Goal: Task Accomplishment & Management: Complete application form

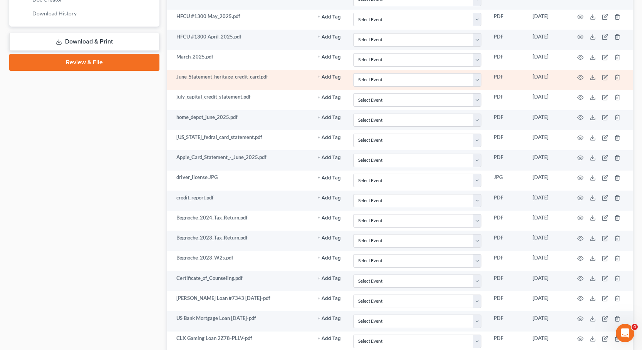
scroll to position [460, 0]
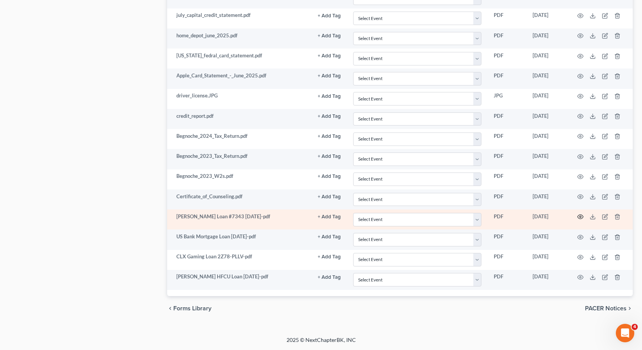
click at [512, 219] on icon "button" at bounding box center [581, 217] width 6 height 6
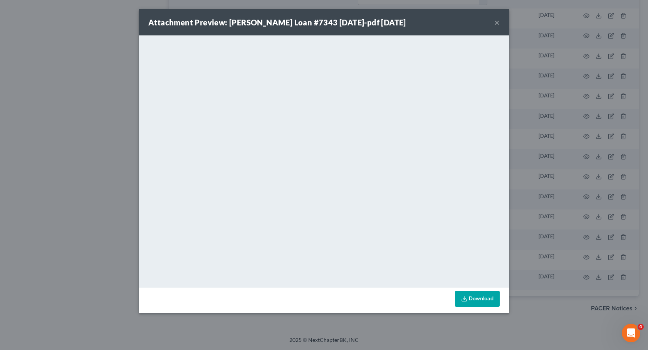
click at [492, 20] on div "Attachment Preview: [PERSON_NAME] Loan #7343 [DATE]-pdf [DATE] ×" at bounding box center [324, 22] width 370 height 26
click at [496, 22] on button "×" at bounding box center [496, 22] width 5 height 9
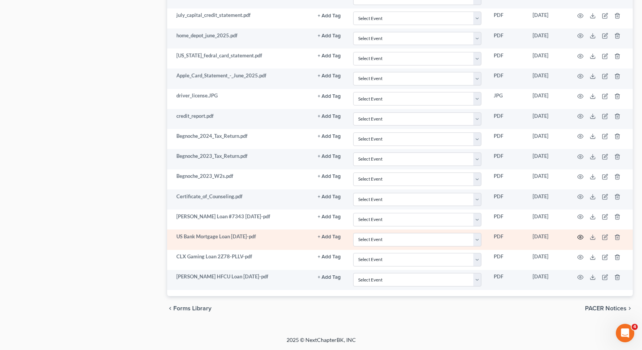
click at [512, 237] on icon "button" at bounding box center [581, 237] width 6 height 6
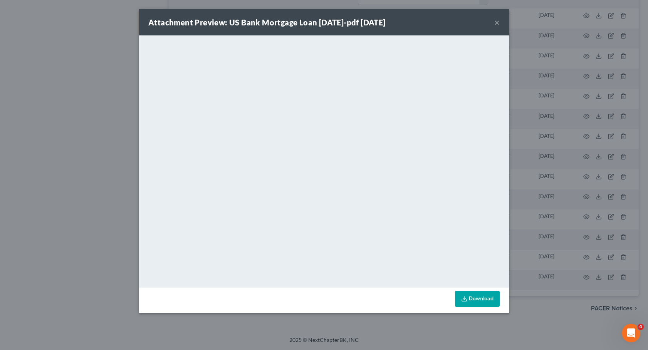
click at [497, 24] on button "×" at bounding box center [496, 22] width 5 height 9
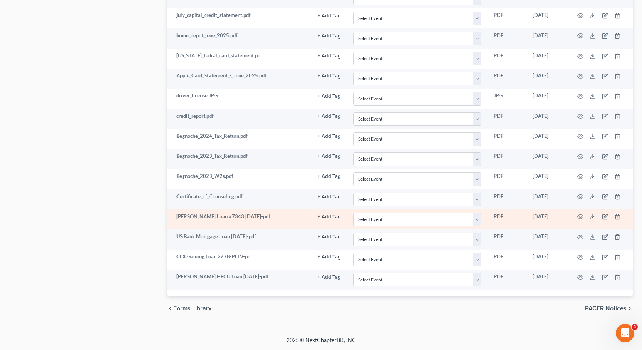
click at [512, 213] on td at bounding box center [600, 220] width 65 height 20
click at [512, 216] on icon at bounding box center [593, 217] width 6 height 6
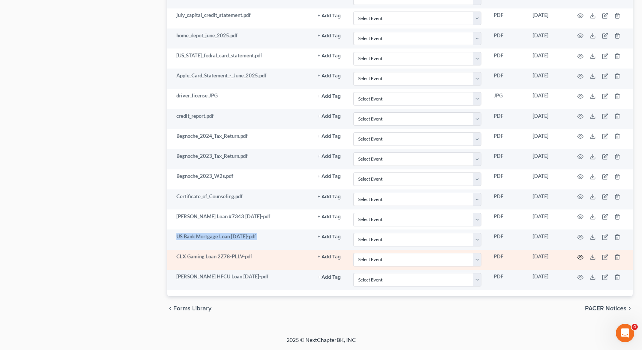
click at [512, 257] on circle "button" at bounding box center [581, 258] width 2 height 2
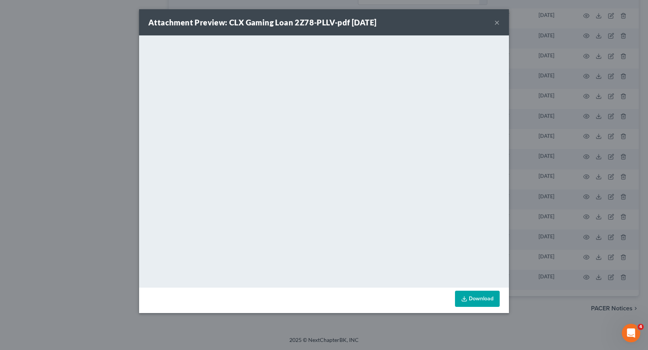
click at [499, 22] on button "×" at bounding box center [496, 22] width 5 height 9
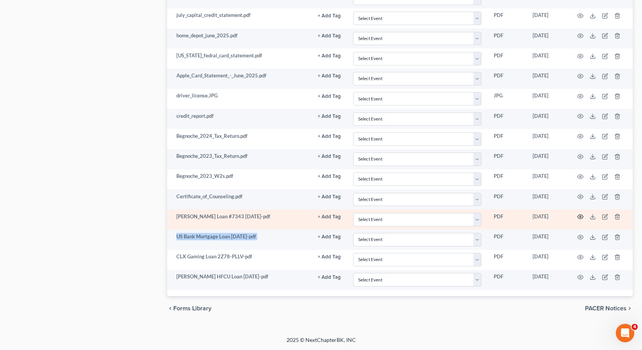
click at [512, 216] on icon "button" at bounding box center [581, 217] width 6 height 6
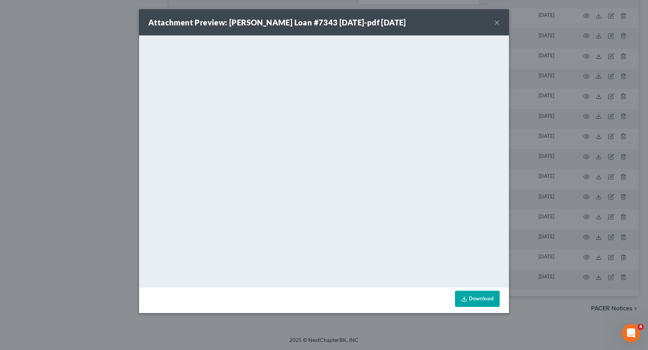
click at [496, 24] on button "×" at bounding box center [496, 22] width 5 height 9
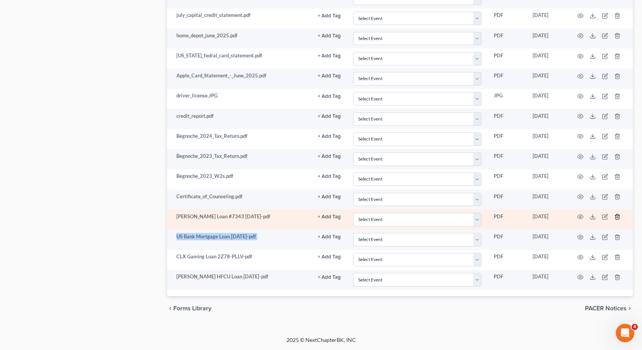
click at [512, 217] on line "button" at bounding box center [618, 218] width 0 height 2
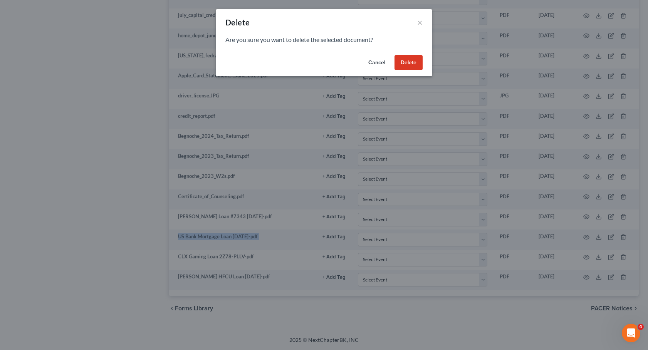
click at [415, 63] on button "Delete" at bounding box center [409, 62] width 28 height 15
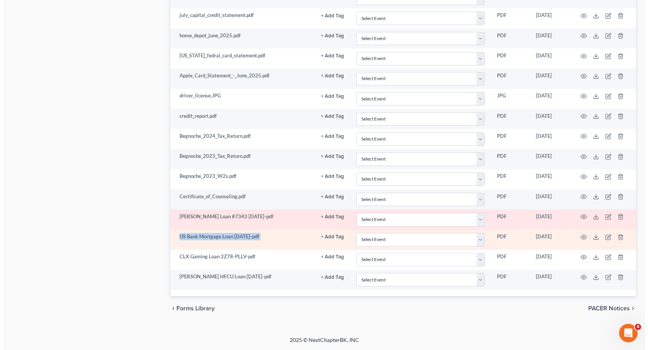
scroll to position [440, 0]
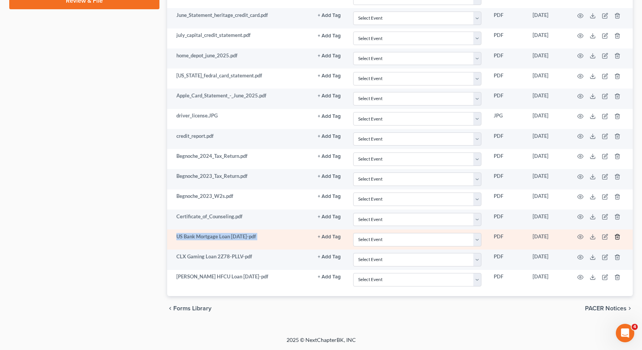
click at [512, 240] on icon "button" at bounding box center [618, 237] width 6 height 6
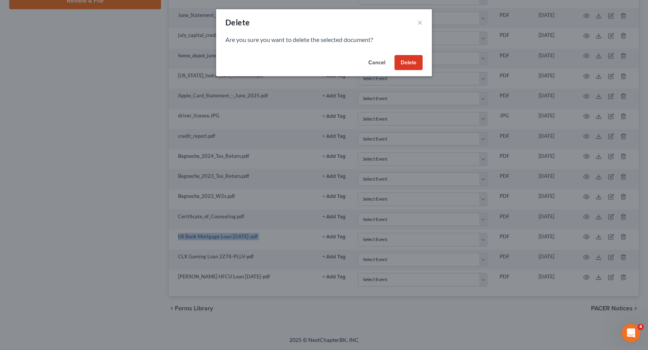
click at [406, 62] on button "Delete" at bounding box center [409, 62] width 28 height 15
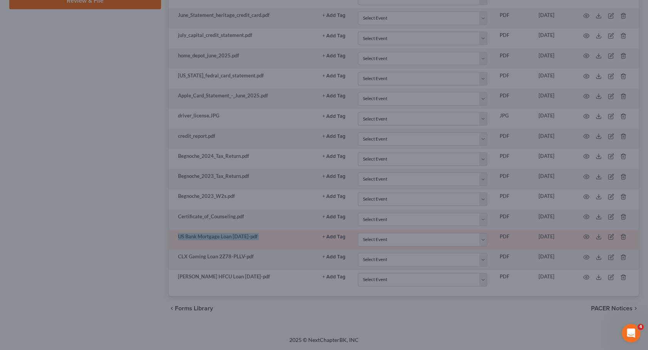
scroll to position [420, 0]
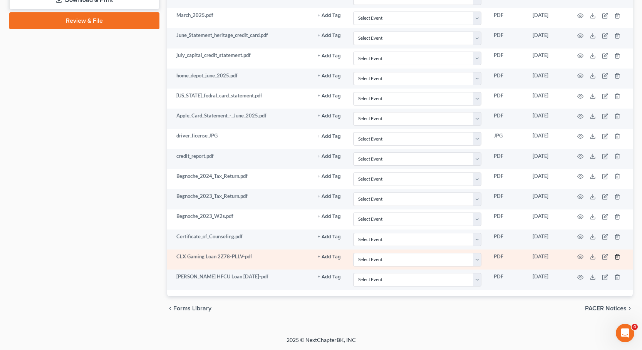
click at [512, 258] on line "button" at bounding box center [617, 258] width 0 height 2
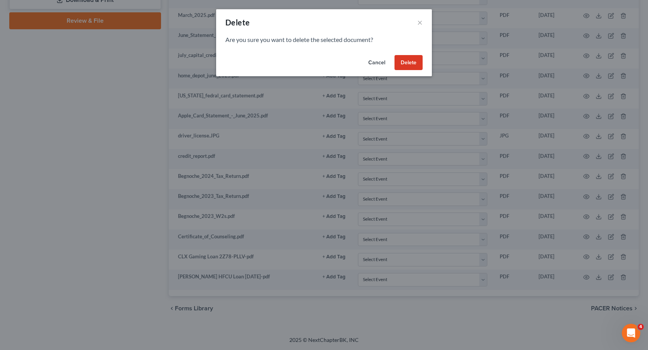
click at [412, 59] on button "Delete" at bounding box center [409, 62] width 28 height 15
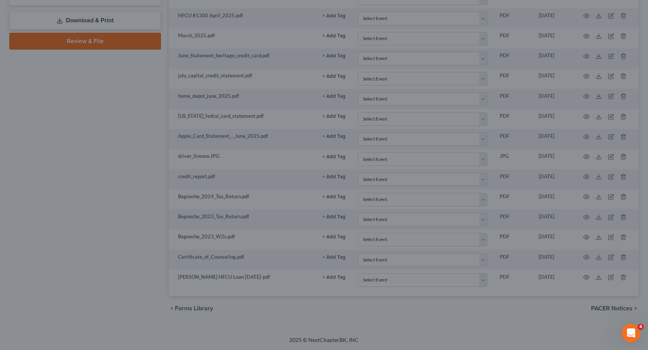
scroll to position [400, 0]
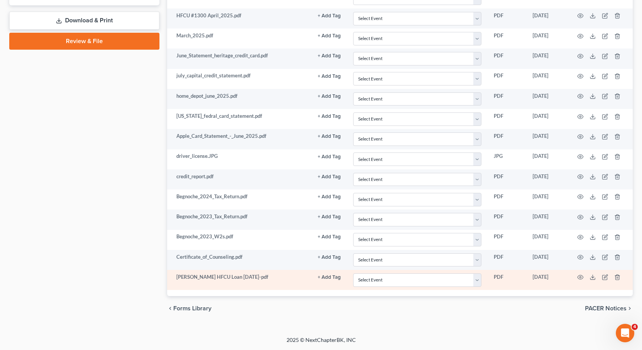
click at [512, 261] on td at bounding box center [600, 280] width 65 height 20
click at [512, 261] on polyline "button" at bounding box center [617, 276] width 5 height 0
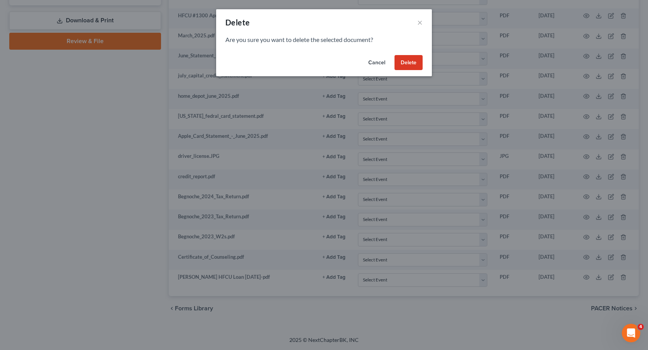
click at [412, 56] on button "Delete" at bounding box center [409, 62] width 28 height 15
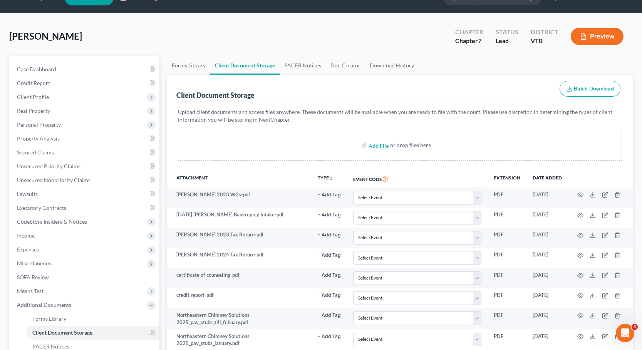
scroll to position [0, 0]
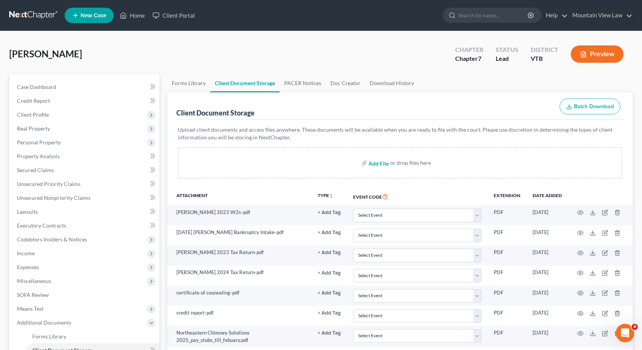
click at [383, 165] on input "file" at bounding box center [378, 163] width 18 height 14
type input "C:\fakepath\[PERSON_NAME] HFCU Loan [DATE].pdf"
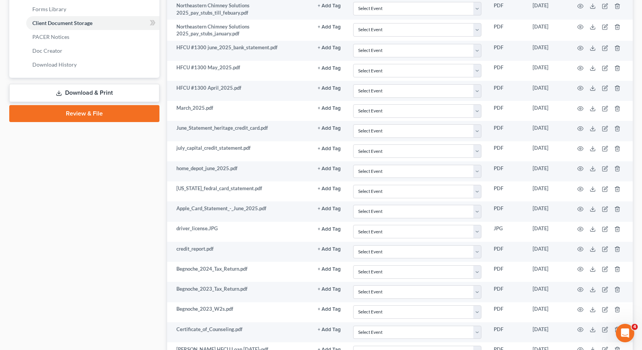
scroll to position [400, 0]
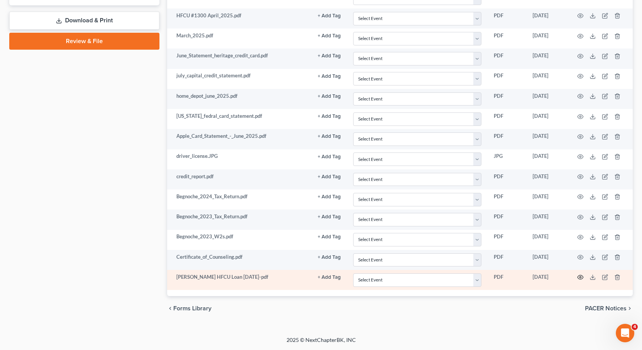
click at [512, 261] on icon "button" at bounding box center [581, 277] width 6 height 6
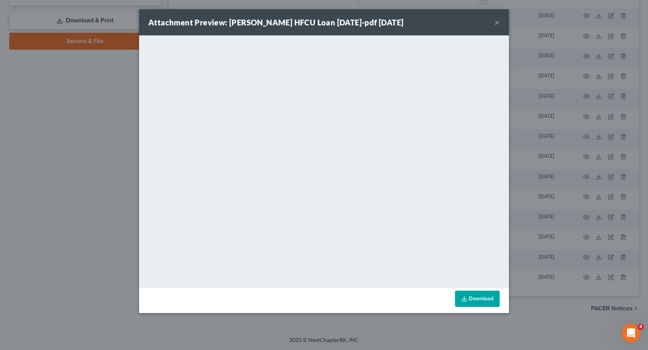
click at [498, 27] on button "×" at bounding box center [496, 22] width 5 height 9
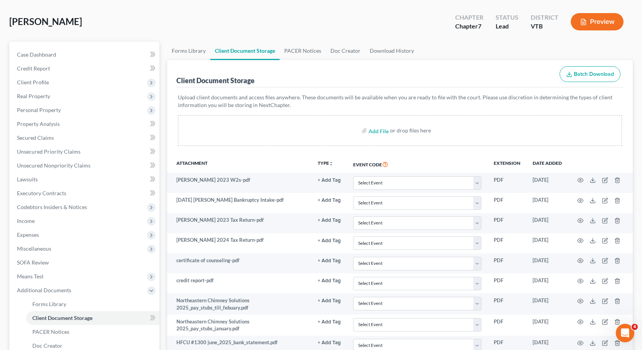
scroll to position [0, 0]
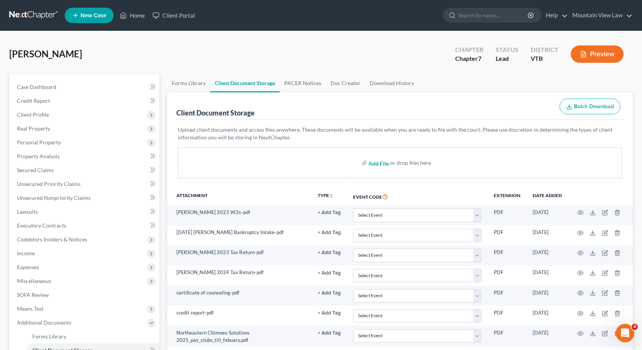
click at [372, 166] on input "file" at bounding box center [378, 163] width 18 height 14
type input "C:\fakepath\[PERSON_NAME] License.pdf"
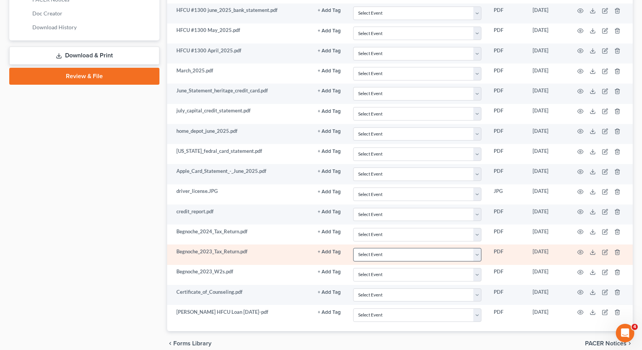
scroll to position [400, 0]
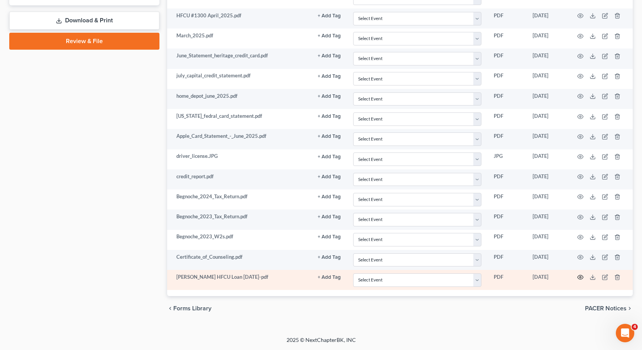
click at [512, 261] on icon "button" at bounding box center [581, 277] width 6 height 6
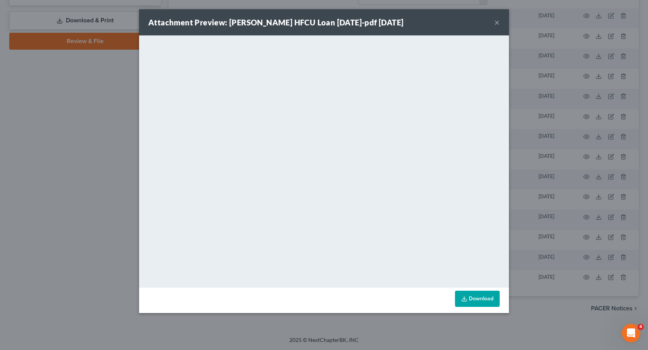
click at [499, 21] on div "Attachment Preview: [PERSON_NAME] HFCU Loan [DATE]-pdf [DATE] ×" at bounding box center [324, 22] width 370 height 26
click at [496, 27] on button "×" at bounding box center [496, 22] width 5 height 9
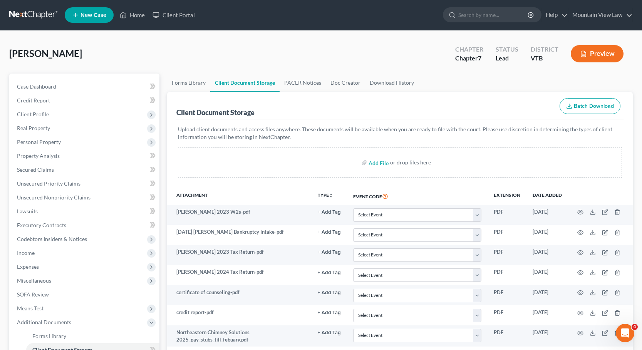
scroll to position [0, 0]
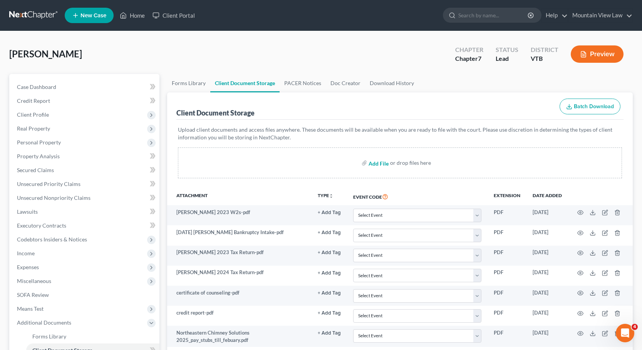
click at [380, 165] on input "file" at bounding box center [378, 163] width 18 height 14
type input "C:\fakepath\[PERSON_NAME] Loan #7343 [DATE].pdf"
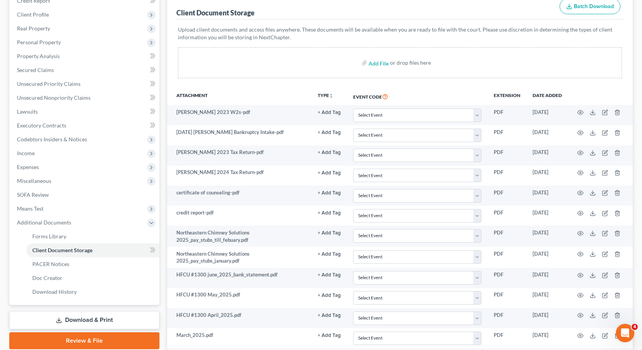
scroll to position [35, 0]
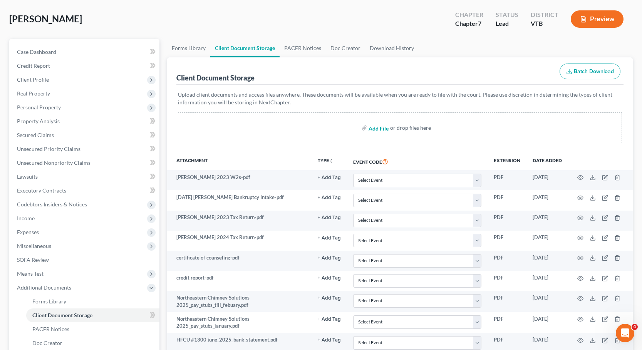
click at [379, 125] on input "file" at bounding box center [378, 128] width 18 height 14
type input "C:\fakepath\CLX Gaming Loan 2Z78-PLLV.pdf"
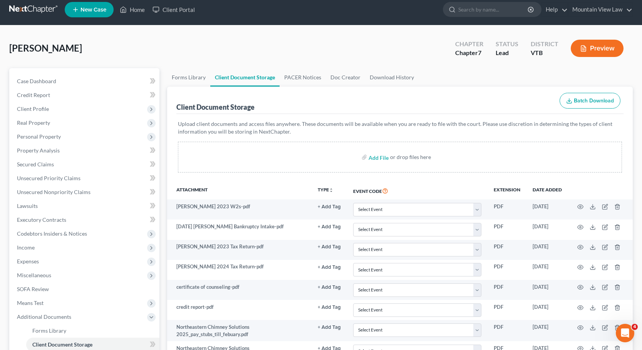
scroll to position [0, 0]
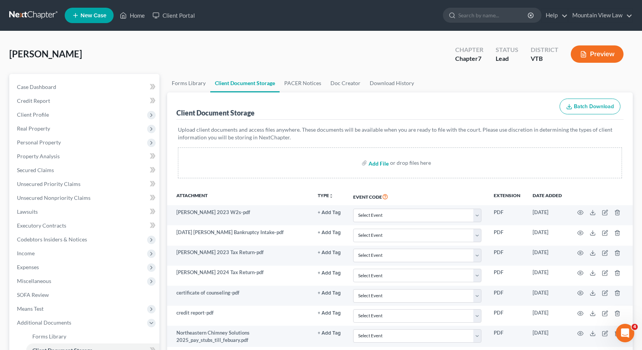
click at [375, 166] on input "file" at bounding box center [378, 163] width 18 height 14
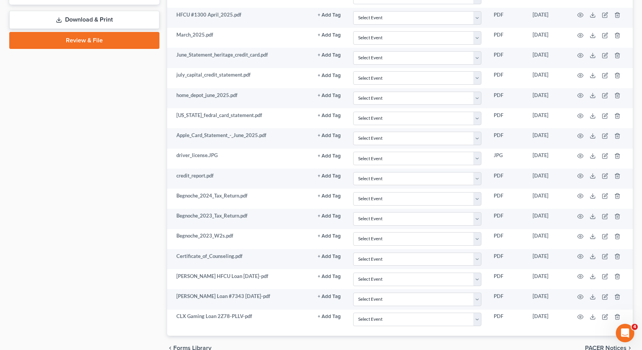
scroll to position [440, 0]
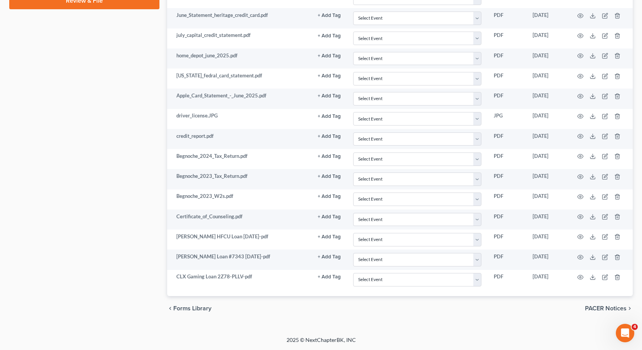
type input "C:\fakepath\US Bank Mortgage Loan [DATE].pdf"
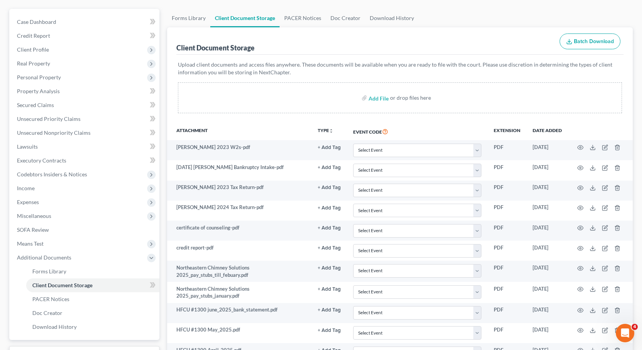
scroll to position [17, 0]
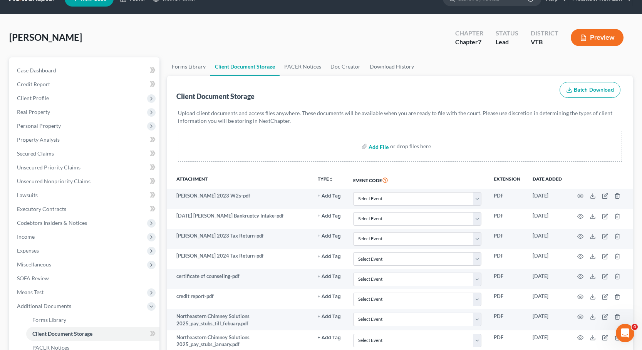
click at [378, 148] on input "file" at bounding box center [378, 146] width 18 height 14
type input "C:\fakepath\[PERSON_NAME] License.pdf"
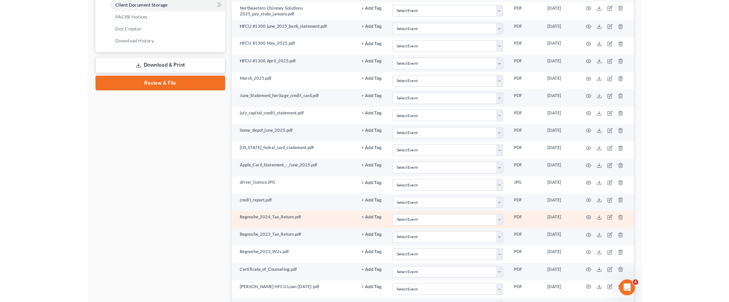
scroll to position [460, 0]
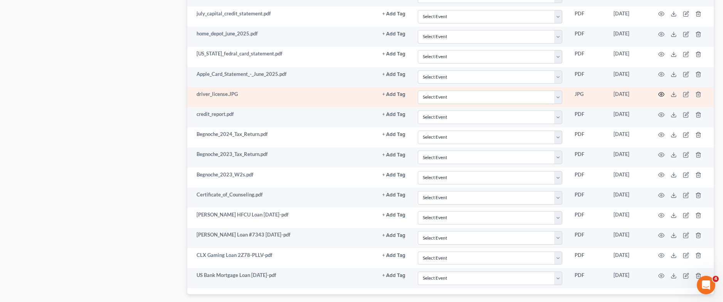
click at [512, 93] on icon "button" at bounding box center [661, 94] width 6 height 6
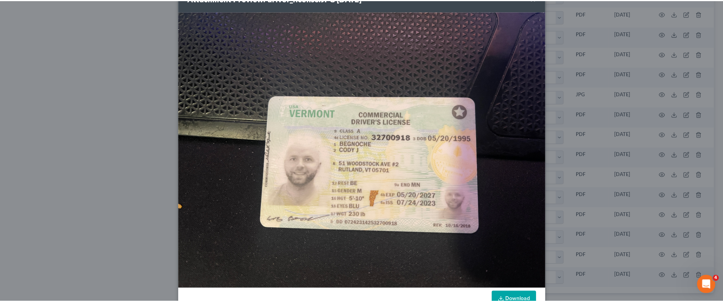
scroll to position [45, 0]
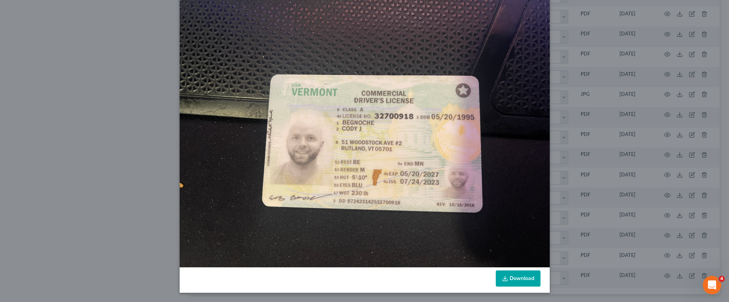
click at [512, 261] on link "Download" at bounding box center [518, 279] width 45 height 16
click at [141, 148] on div "Attachment Preview: driver_license.JPG [DATE] × Download" at bounding box center [364, 151] width 729 height 302
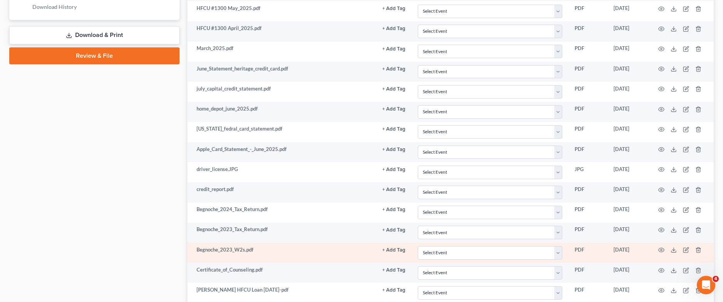
scroll to position [527, 0]
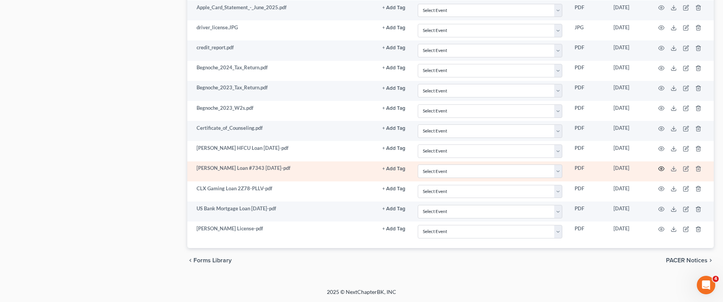
click at [512, 170] on circle "button" at bounding box center [661, 169] width 2 height 2
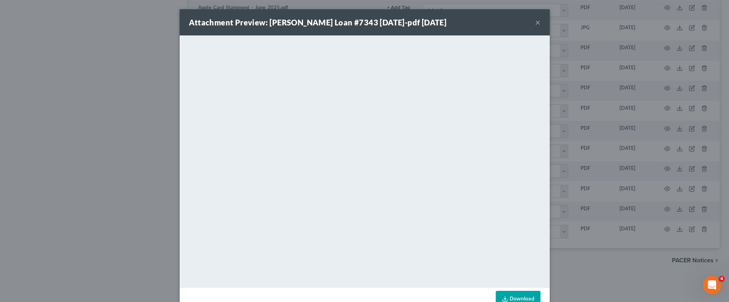
click at [161, 67] on div "Attachment Preview: [PERSON_NAME] Loan #7343 [DATE]-pdf [DATE] × <object ng-att…" at bounding box center [364, 151] width 729 height 302
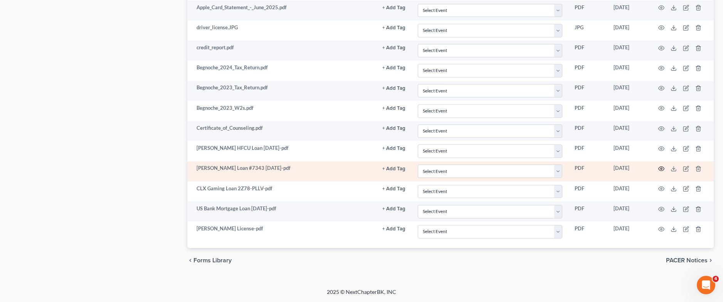
click at [512, 170] on icon "button" at bounding box center [661, 169] width 6 height 6
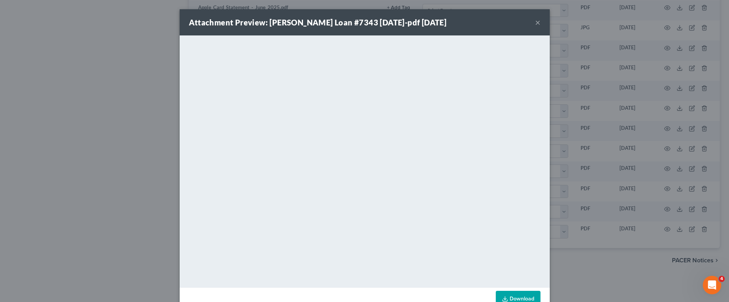
click at [512, 18] on button "×" at bounding box center [537, 22] width 5 height 9
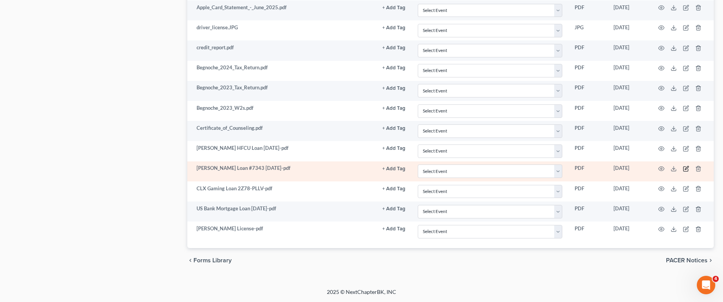
click at [512, 170] on icon "button" at bounding box center [685, 169] width 5 height 5
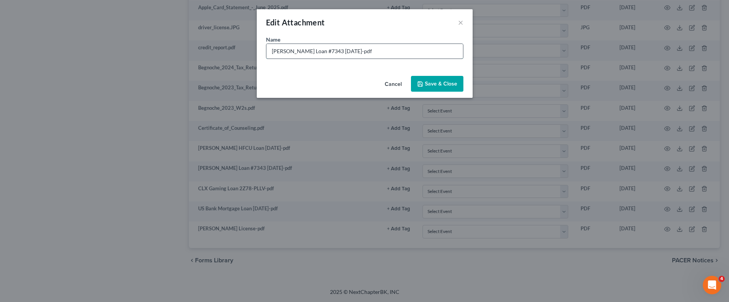
click at [315, 50] on input "[PERSON_NAME] Loan #7343 [DATE]-pdf" at bounding box center [364, 51] width 197 height 15
type input "[PERSON_NAME] Loan #7434 [DATE]-pdf"
click at [438, 82] on span "Save & Close" at bounding box center [441, 84] width 32 height 7
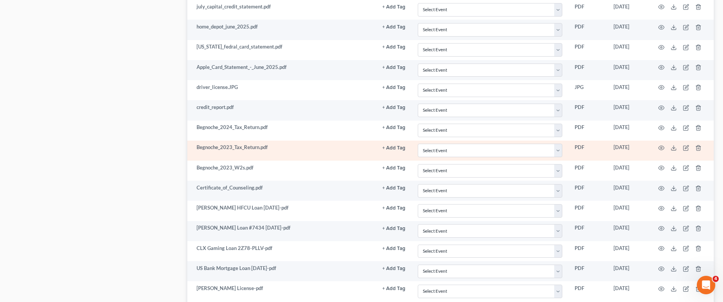
scroll to position [450, 0]
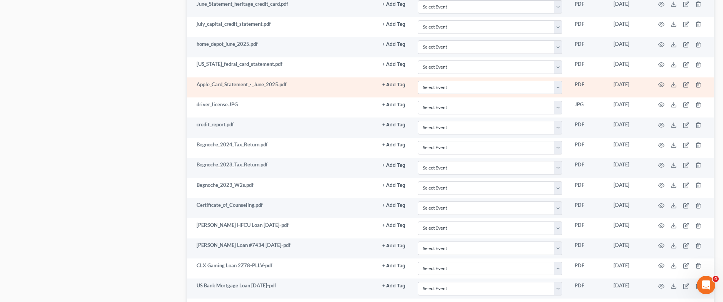
click at [512, 85] on td at bounding box center [681, 87] width 65 height 20
click at [512, 85] on icon "button" at bounding box center [661, 85] width 6 height 6
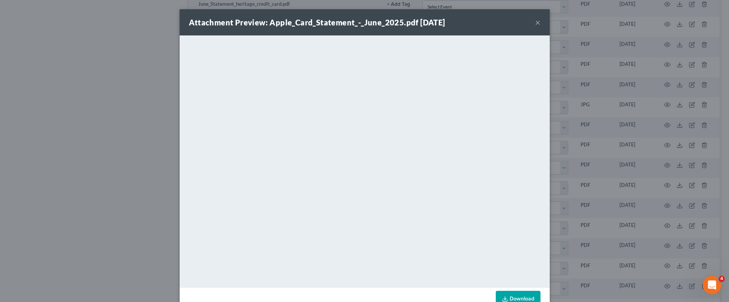
click at [512, 21] on button "×" at bounding box center [537, 22] width 5 height 9
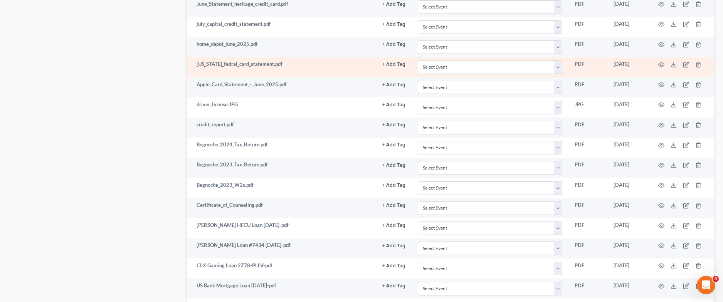
scroll to position [412, 0]
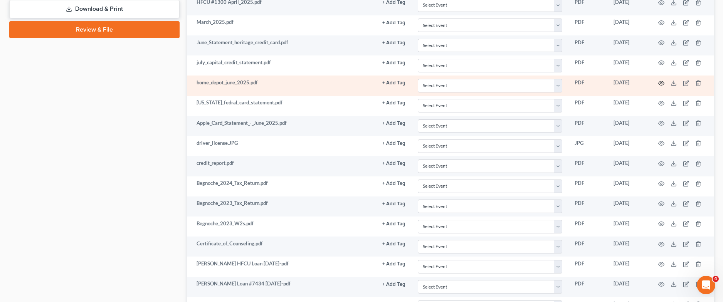
click at [512, 84] on icon "button" at bounding box center [661, 83] width 6 height 6
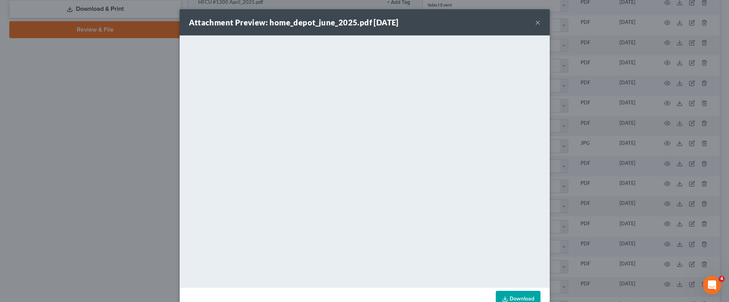
click at [512, 22] on button "×" at bounding box center [537, 22] width 5 height 9
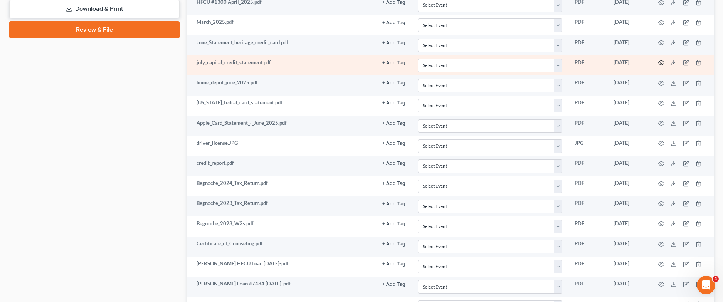
click at [512, 64] on icon "button" at bounding box center [661, 63] width 6 height 6
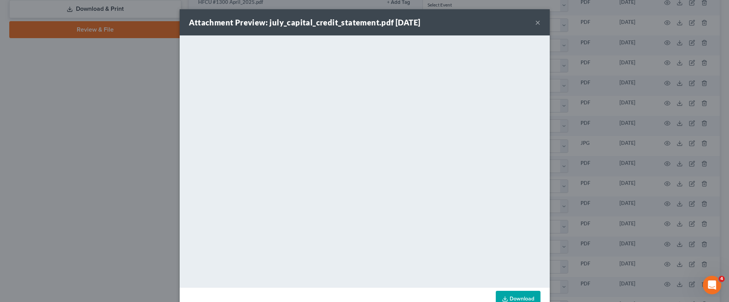
click at [512, 23] on div "Attachment Preview: july_capital_credit_statement.pdf [DATE] ×" at bounding box center [365, 22] width 370 height 26
click at [512, 24] on button "×" at bounding box center [537, 22] width 5 height 9
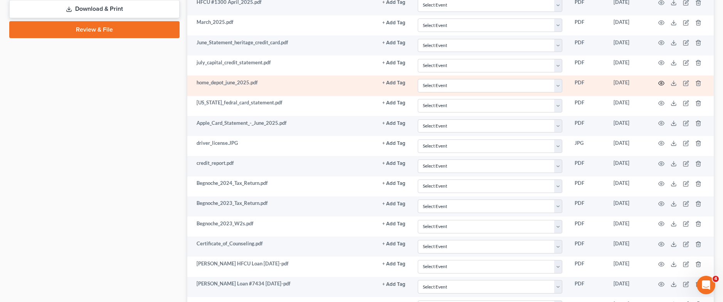
click at [512, 81] on icon "button" at bounding box center [662, 83] width 6 height 4
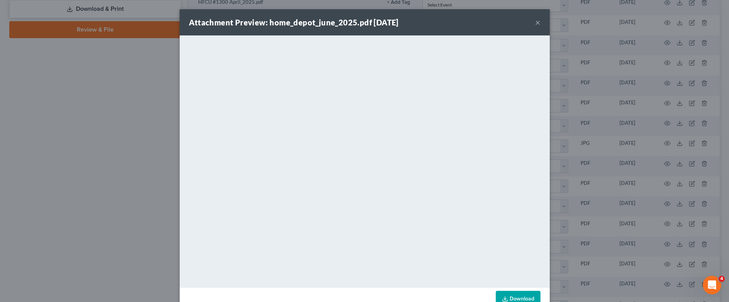
click at [512, 22] on button "×" at bounding box center [537, 22] width 5 height 9
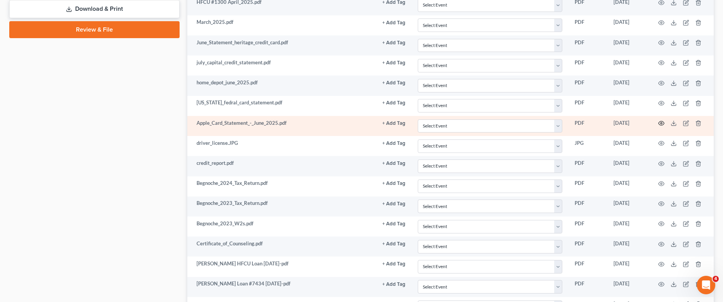
click at [512, 124] on icon "button" at bounding box center [662, 123] width 6 height 4
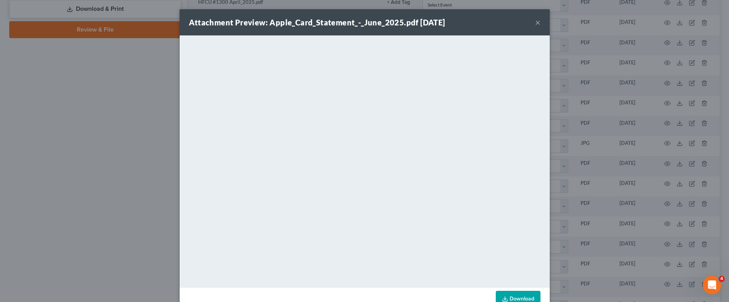
click at [512, 21] on button "×" at bounding box center [537, 22] width 5 height 9
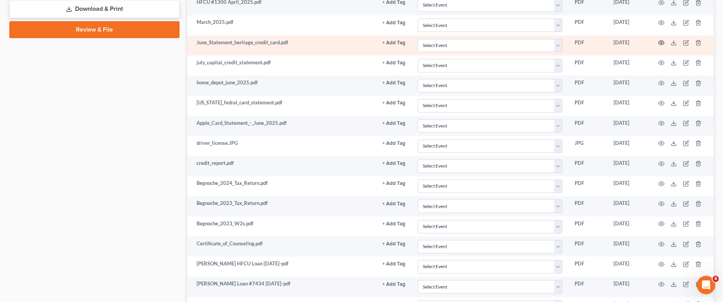
click at [512, 41] on icon "button" at bounding box center [661, 43] width 6 height 6
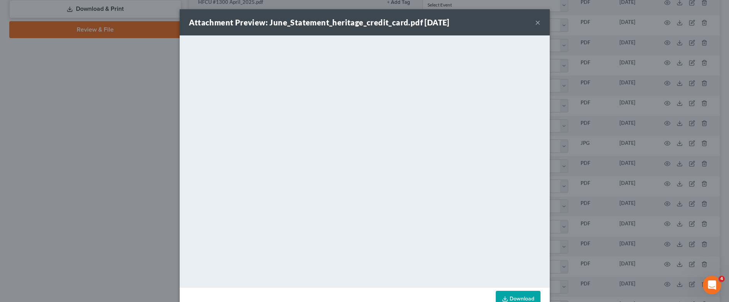
click at [512, 25] on button "×" at bounding box center [537, 22] width 5 height 9
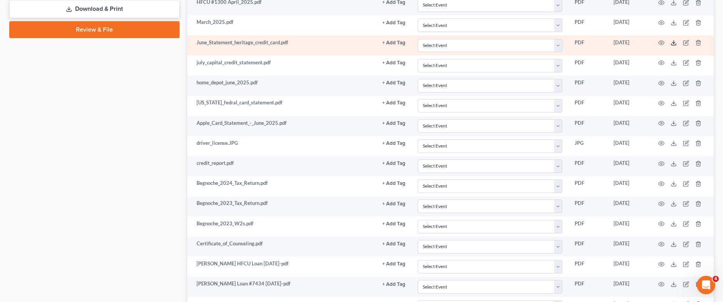
click at [512, 43] on icon at bounding box center [673, 43] width 6 height 6
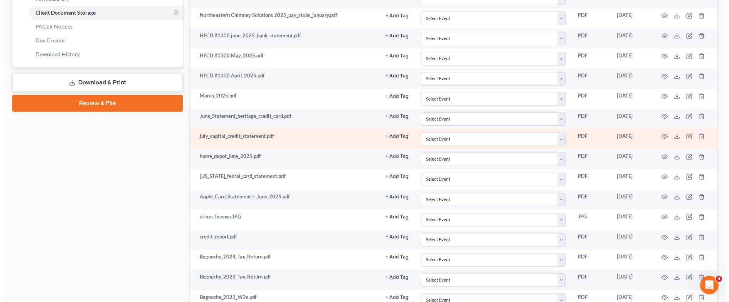
scroll to position [334, 0]
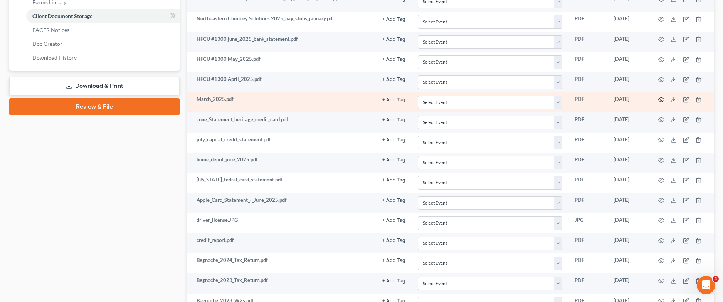
click at [512, 98] on icon "button" at bounding box center [661, 100] width 6 height 6
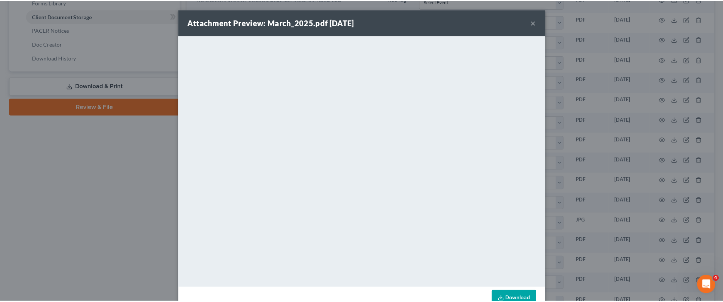
scroll to position [20, 0]
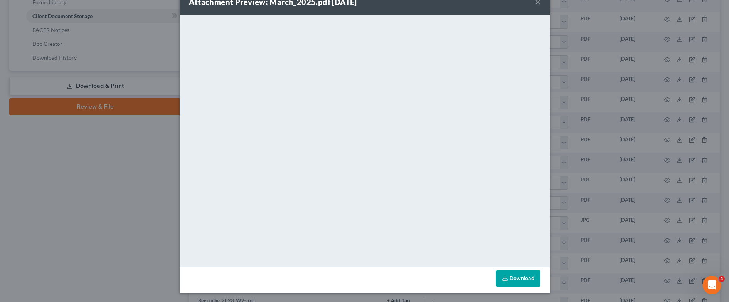
click at [143, 153] on div "Attachment Preview: March_2025.pdf [DATE] × <object ng-attr-data='[URL][DOMAIN_…" at bounding box center [364, 151] width 729 height 302
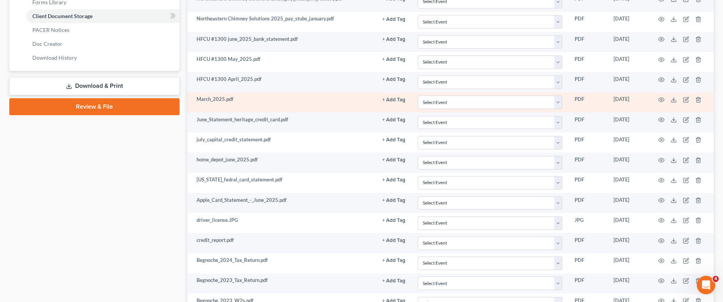
click at [512, 100] on td at bounding box center [681, 102] width 65 height 20
click at [512, 99] on td at bounding box center [681, 102] width 65 height 20
click at [512, 98] on icon "button" at bounding box center [661, 100] width 6 height 6
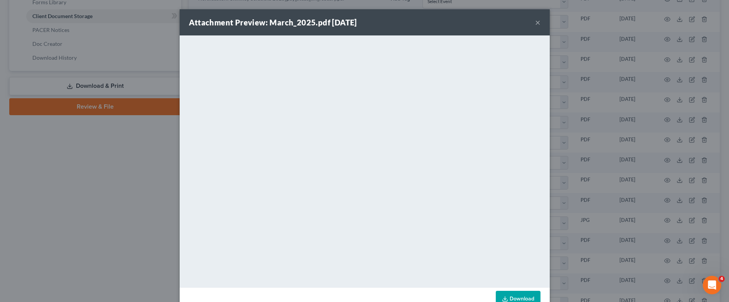
click at [512, 21] on button "×" at bounding box center [537, 22] width 5 height 9
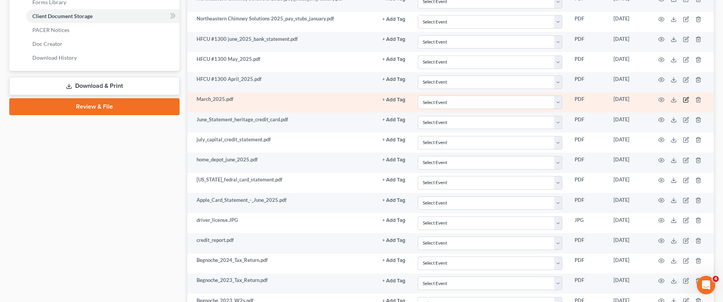
click at [512, 99] on icon "button" at bounding box center [686, 100] width 6 height 6
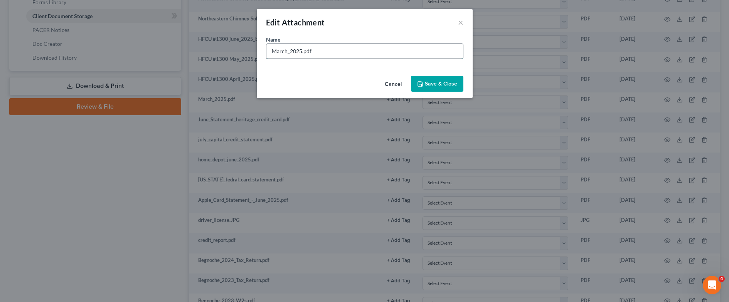
click at [270, 51] on input "March_2025.pdf" at bounding box center [364, 51] width 197 height 15
type input "HFCU #1300 March_2025.pdf"
click at [438, 79] on button "Save & Close" at bounding box center [437, 84] width 52 height 16
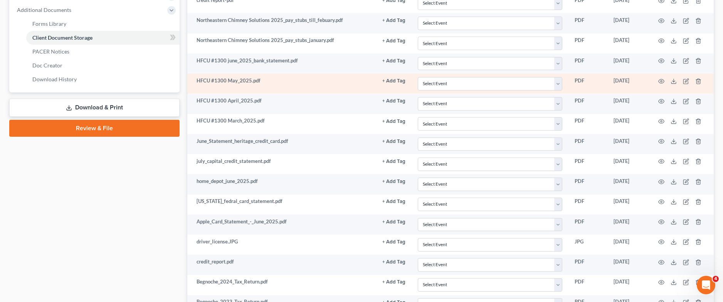
scroll to position [296, 0]
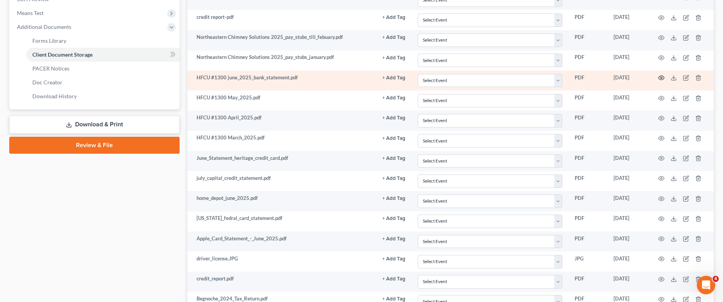
click at [512, 77] on icon "button" at bounding box center [661, 78] width 6 height 6
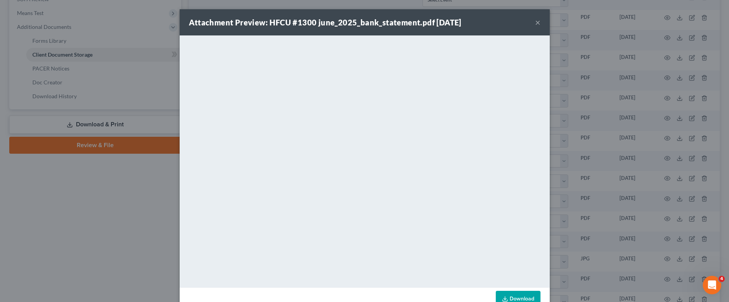
click at [512, 21] on button "×" at bounding box center [537, 22] width 5 height 9
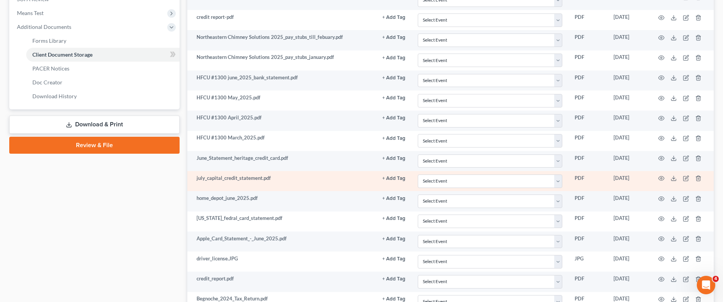
click at [512, 178] on td at bounding box center [681, 181] width 65 height 20
click at [512, 180] on td at bounding box center [681, 181] width 65 height 20
click at [512, 179] on icon "button" at bounding box center [661, 178] width 6 height 6
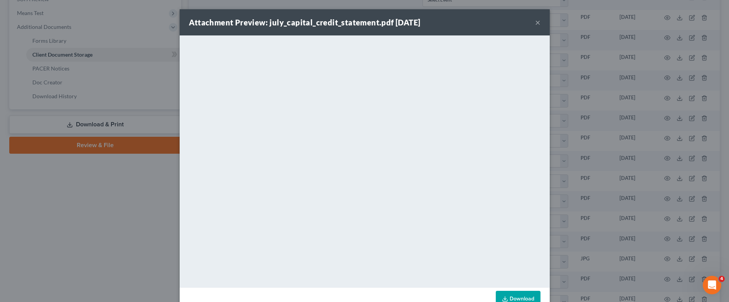
click at [512, 25] on div "Attachment Preview: july_capital_credit_statement.pdf [DATE] ×" at bounding box center [365, 22] width 370 height 26
click at [512, 23] on button "×" at bounding box center [537, 22] width 5 height 9
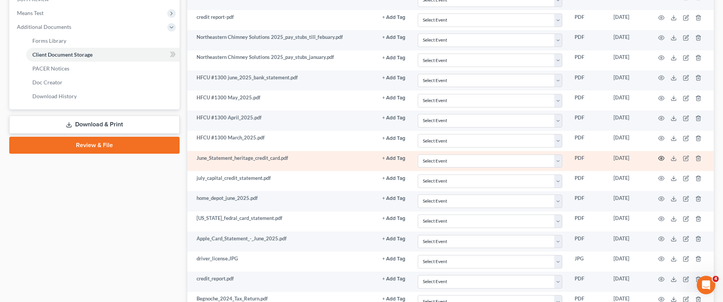
click at [512, 158] on circle "button" at bounding box center [661, 159] width 2 height 2
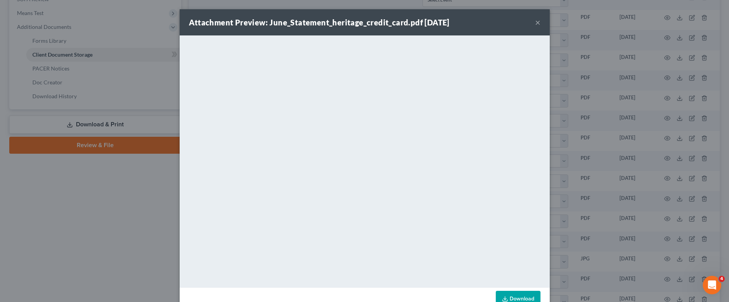
click at [512, 19] on button "×" at bounding box center [537, 22] width 5 height 9
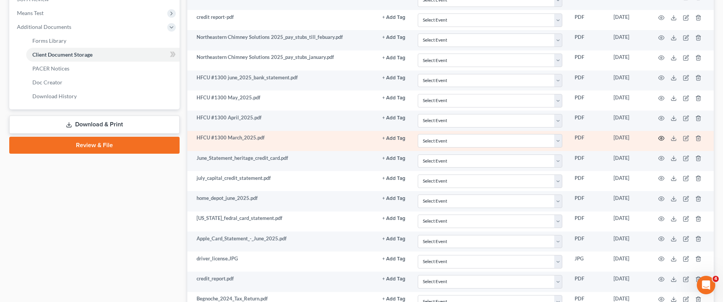
click at [512, 136] on icon "button" at bounding box center [661, 138] width 6 height 6
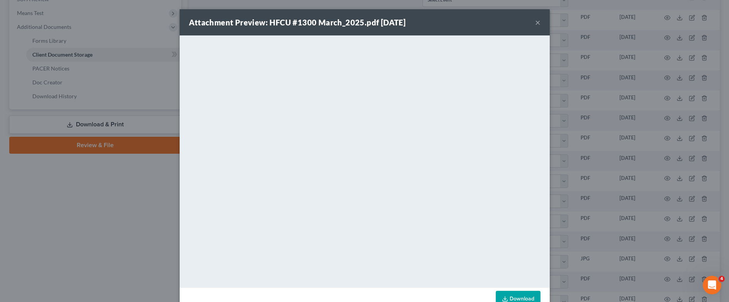
click at [136, 261] on div "Attachment Preview: HFCU #1300 March_2025.pdf [DATE] × <object ng-attr-data='[U…" at bounding box center [364, 151] width 729 height 302
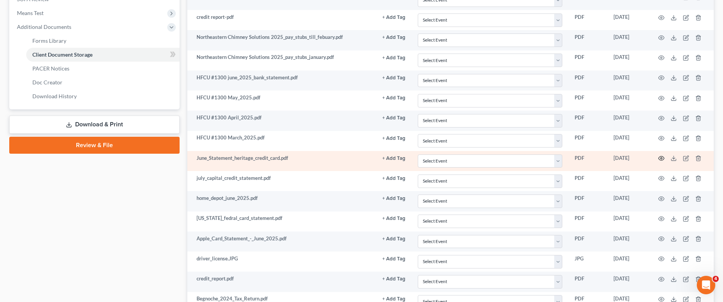
click at [512, 158] on circle "button" at bounding box center [661, 159] width 2 height 2
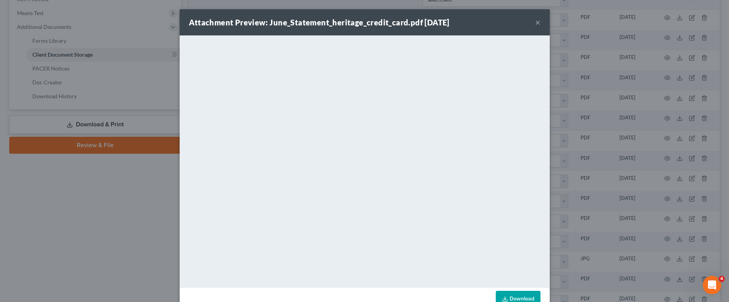
click at [512, 20] on button "×" at bounding box center [537, 22] width 5 height 9
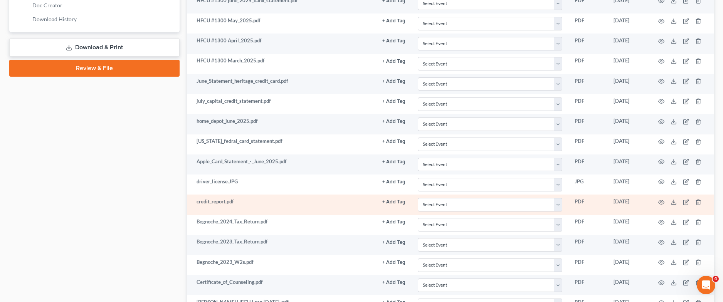
scroll to position [450, 0]
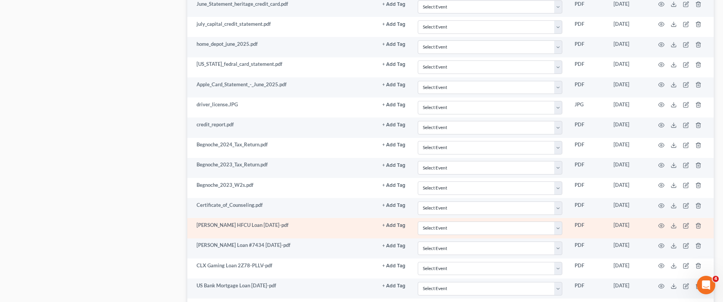
click at [512, 222] on td at bounding box center [681, 228] width 65 height 20
click at [512, 226] on icon "button" at bounding box center [662, 225] width 6 height 4
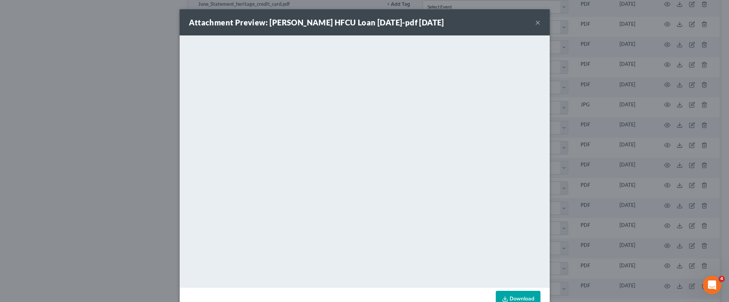
click at [512, 26] on button "×" at bounding box center [537, 22] width 5 height 9
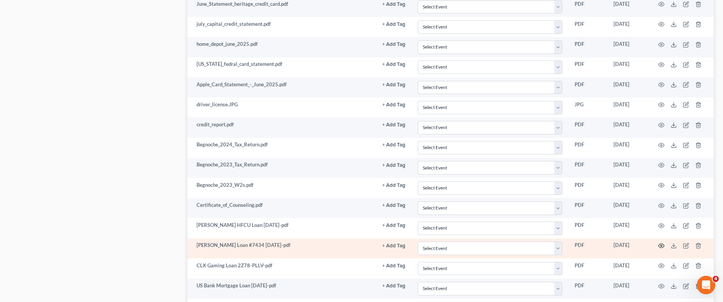
click at [512, 244] on icon "button" at bounding box center [661, 246] width 6 height 6
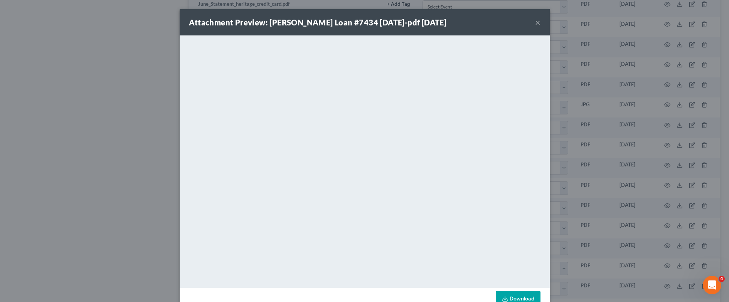
click at [86, 118] on div "Attachment Preview: [PERSON_NAME] Loan #7434 [DATE]-pdf [DATE] × <object ng-att…" at bounding box center [364, 151] width 729 height 302
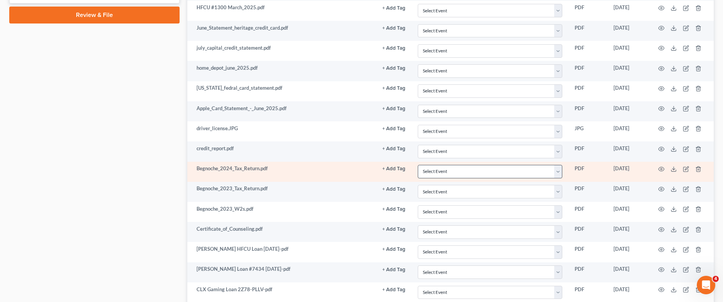
scroll to position [334, 0]
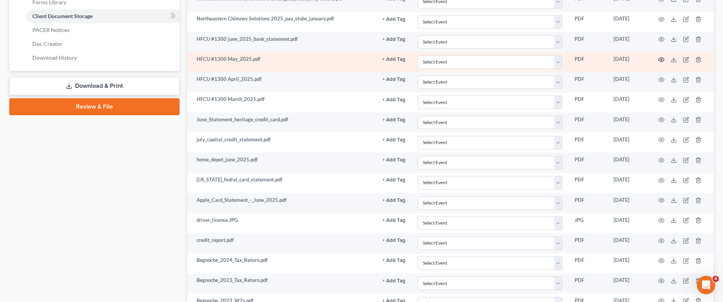
click at [512, 60] on icon "button" at bounding box center [662, 59] width 6 height 4
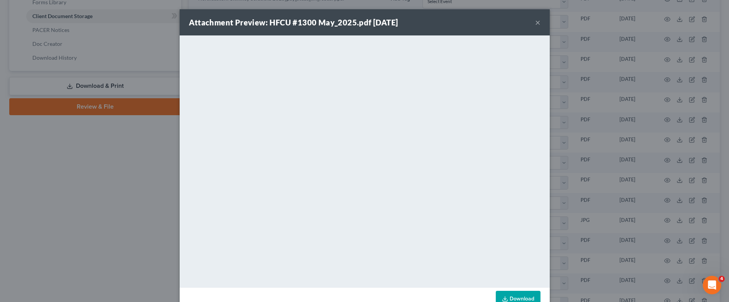
click at [512, 24] on button "×" at bounding box center [537, 22] width 5 height 9
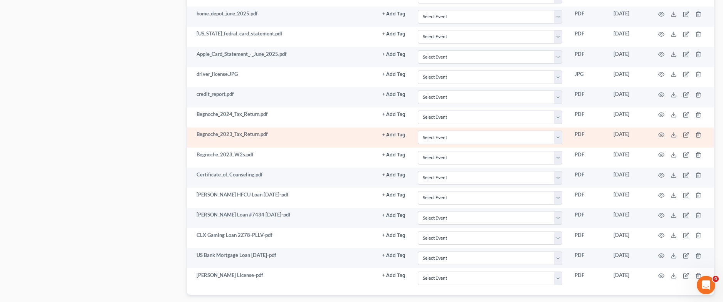
scroll to position [527, 0]
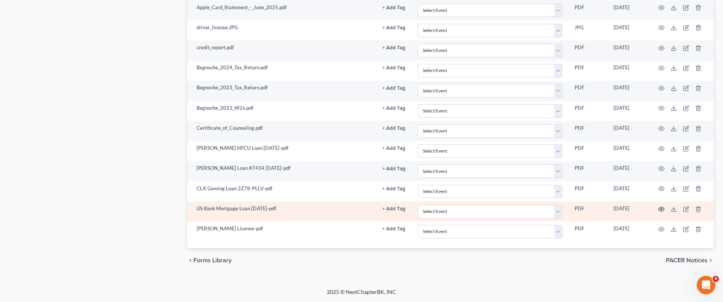
click at [512, 208] on icon "button" at bounding box center [662, 209] width 6 height 4
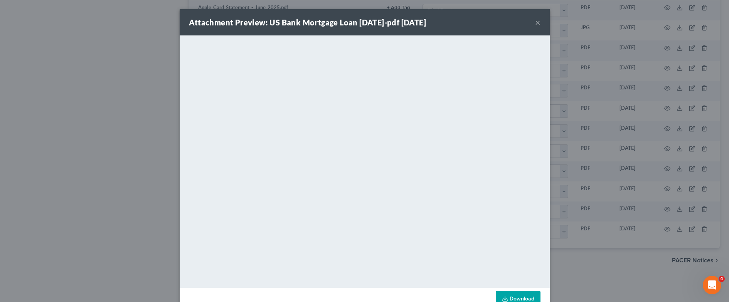
click at [512, 20] on button "×" at bounding box center [537, 22] width 5 height 9
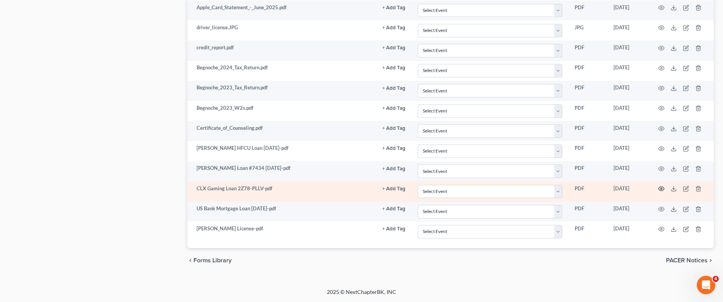
click at [512, 188] on icon "button" at bounding box center [661, 189] width 6 height 6
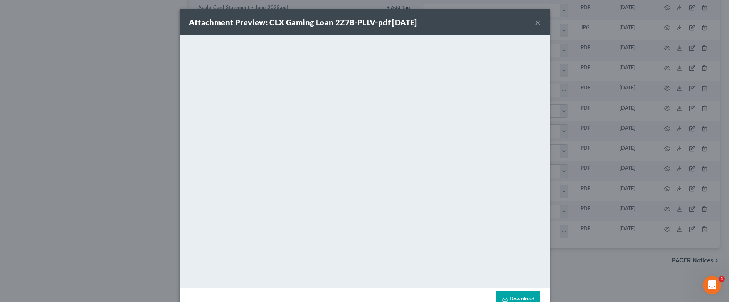
click at [512, 22] on button "×" at bounding box center [537, 22] width 5 height 9
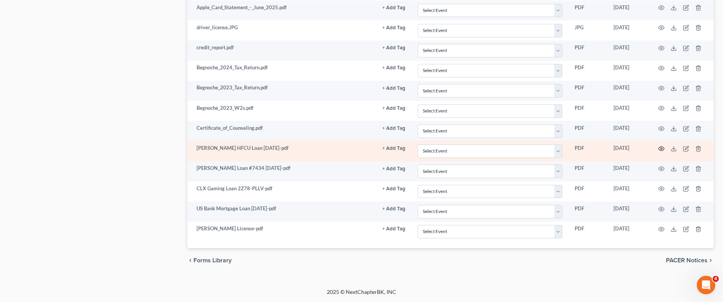
click at [512, 149] on circle "button" at bounding box center [661, 149] width 2 height 2
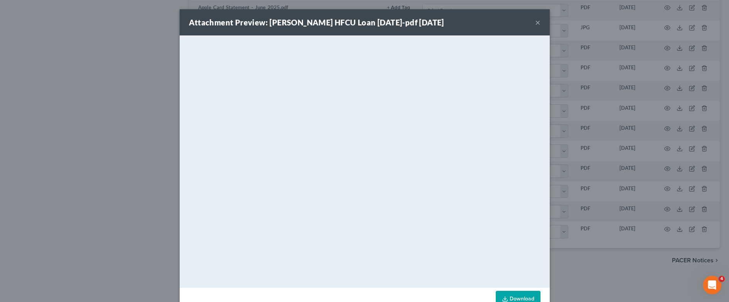
click at [512, 24] on button "×" at bounding box center [537, 22] width 5 height 9
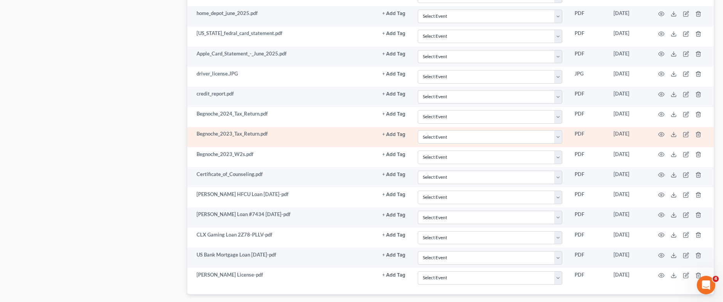
scroll to position [412, 0]
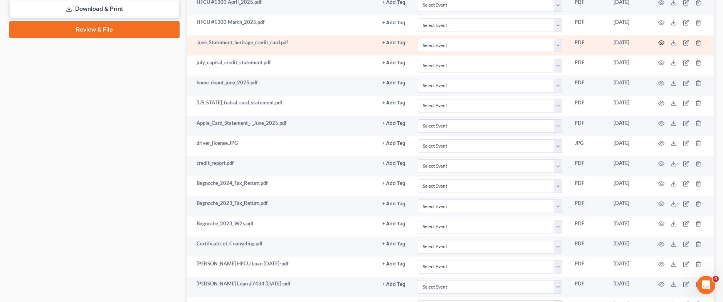
click at [512, 42] on icon "button" at bounding box center [661, 43] width 6 height 6
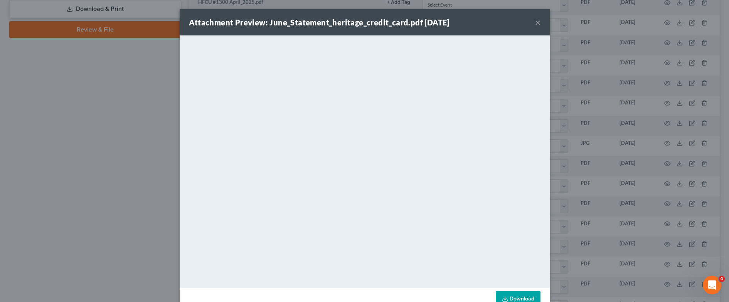
click at [512, 22] on button "×" at bounding box center [537, 22] width 5 height 9
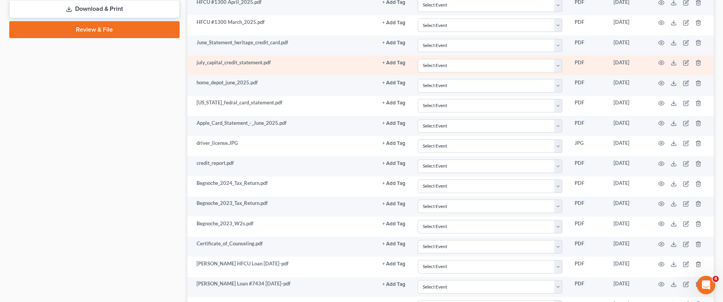
click at [512, 64] on td at bounding box center [681, 65] width 65 height 20
click at [512, 64] on circle "button" at bounding box center [661, 63] width 2 height 2
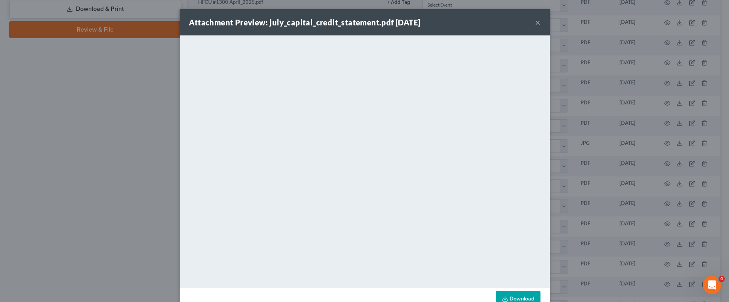
click at [512, 21] on button "×" at bounding box center [537, 22] width 5 height 9
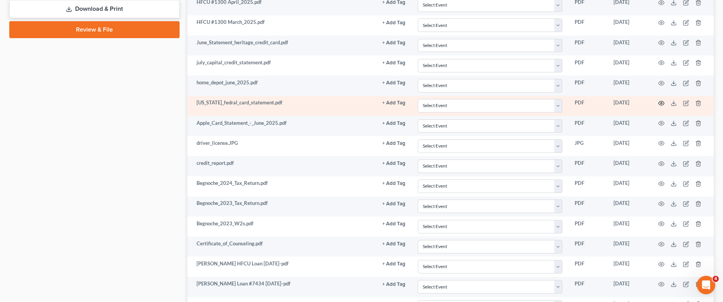
click at [512, 104] on icon "button" at bounding box center [661, 103] width 6 height 6
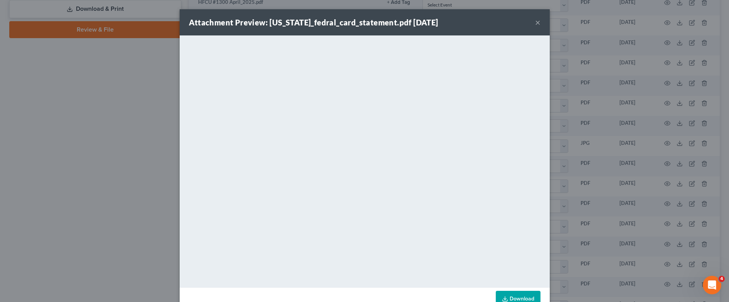
click at [512, 21] on button "×" at bounding box center [537, 22] width 5 height 9
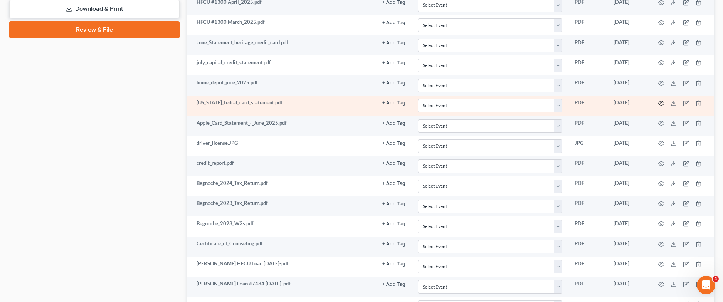
click at [512, 104] on icon "button" at bounding box center [661, 103] width 6 height 6
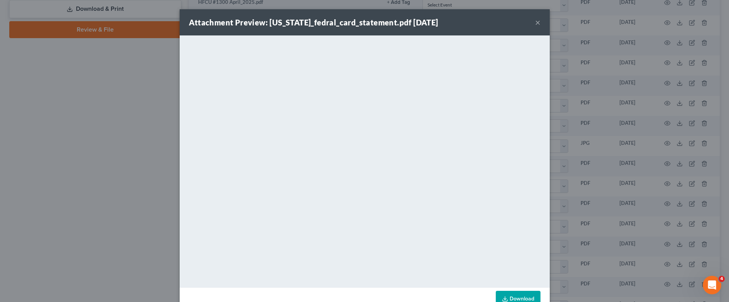
click at [512, 22] on div "Attachment Preview: [US_STATE]_fedral_card_statement.pdf [DATE] ×" at bounding box center [365, 22] width 370 height 26
click at [512, 22] on button "×" at bounding box center [537, 22] width 5 height 9
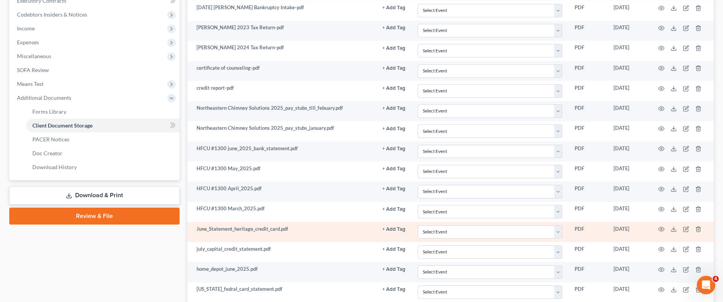
scroll to position [296, 0]
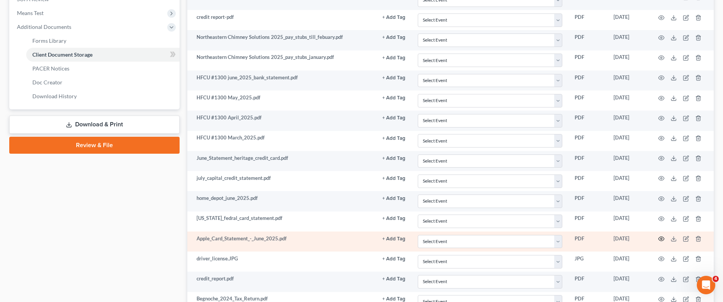
click at [512, 239] on circle "button" at bounding box center [661, 239] width 2 height 2
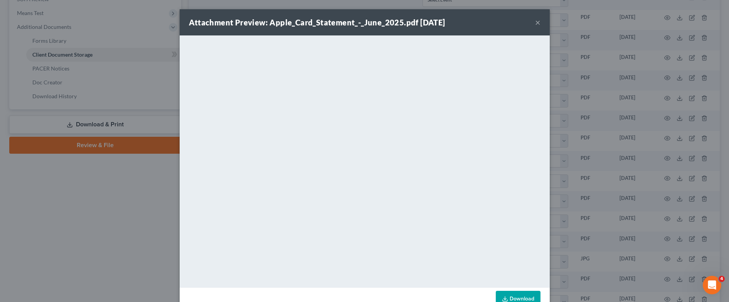
click at [512, 22] on button "×" at bounding box center [537, 22] width 5 height 9
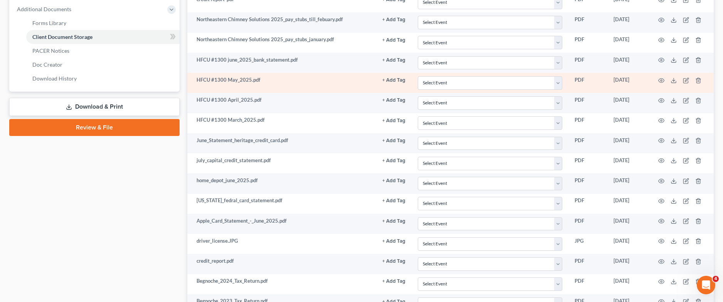
scroll to position [257, 0]
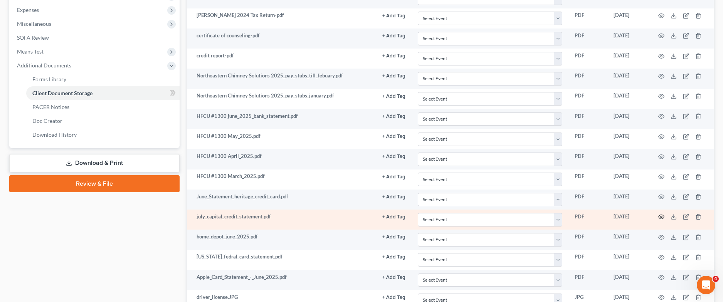
click at [512, 216] on icon "button" at bounding box center [662, 217] width 6 height 4
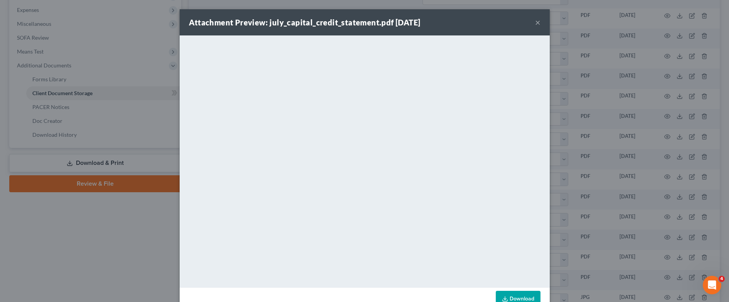
click at [512, 24] on button "×" at bounding box center [537, 22] width 5 height 9
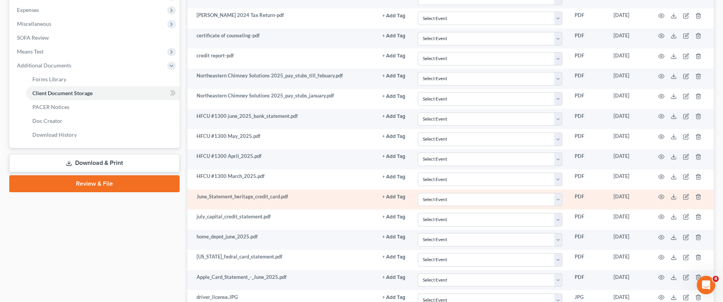
click at [512, 196] on td at bounding box center [681, 200] width 65 height 20
click at [512, 196] on icon "button" at bounding box center [661, 197] width 6 height 6
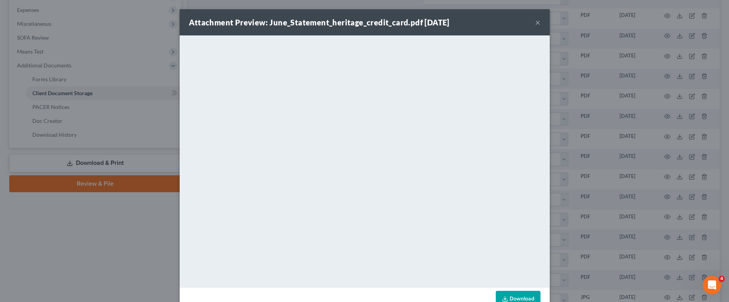
click at [512, 25] on button "×" at bounding box center [537, 22] width 5 height 9
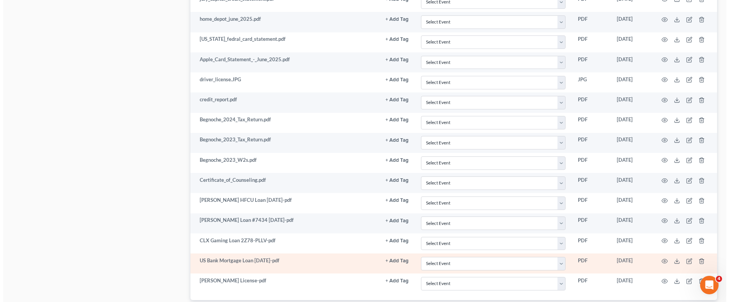
scroll to position [527, 0]
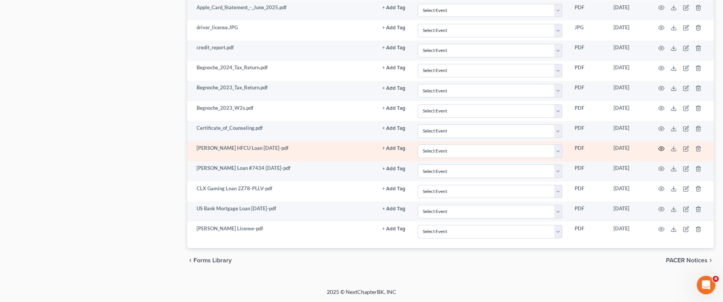
click at [512, 148] on icon "button" at bounding box center [662, 148] width 6 height 4
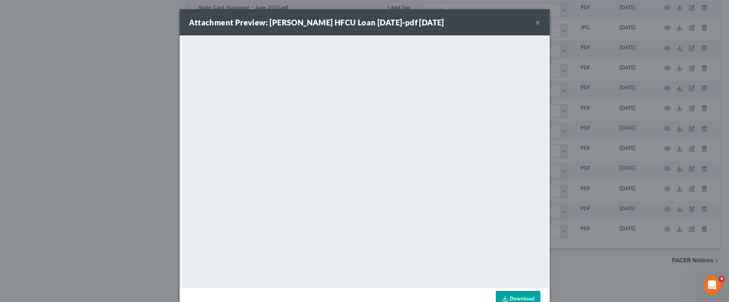
click at [512, 20] on button "×" at bounding box center [537, 22] width 5 height 9
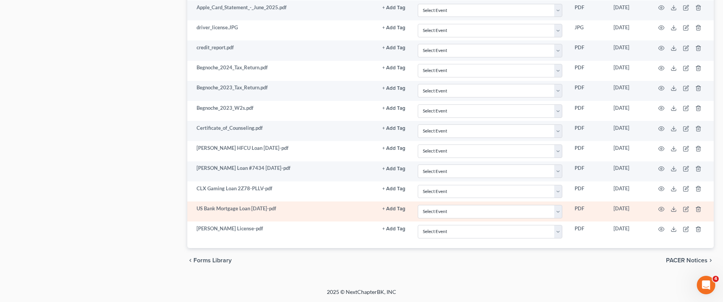
drag, startPoint x: 683, startPoint y: 212, endPoint x: 662, endPoint y: 205, distance: 21.9
click at [512, 205] on tr "US Bank Mortgage Loan [DATE]-pdf + Add Tag Select an option or create one Heari…" at bounding box center [450, 212] width 526 height 20
click at [512, 209] on td at bounding box center [681, 212] width 65 height 20
click at [512, 212] on td at bounding box center [681, 212] width 65 height 20
click at [512, 210] on icon "button" at bounding box center [661, 209] width 6 height 6
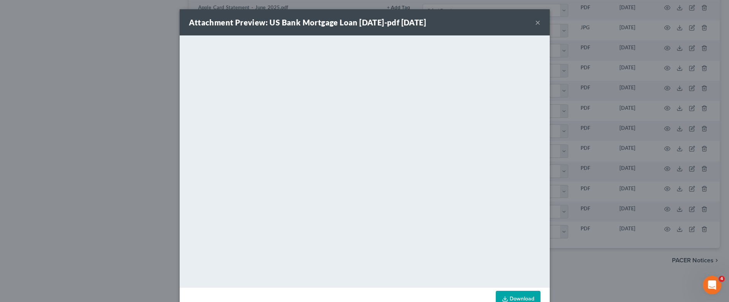
scroll to position [20, 0]
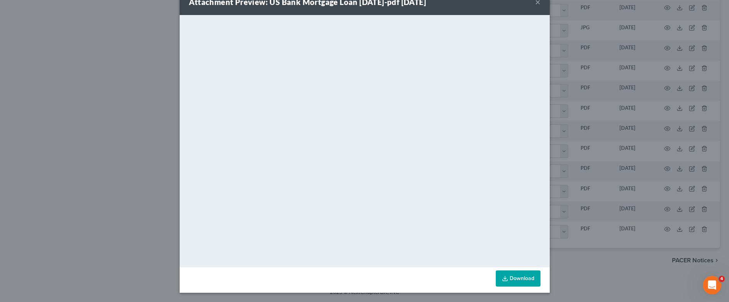
click at [512, 261] on div "Attachment Preview: US Bank Mortgage Loan [DATE]-pdf [DATE] × <object ng-attr-d…" at bounding box center [364, 151] width 729 height 302
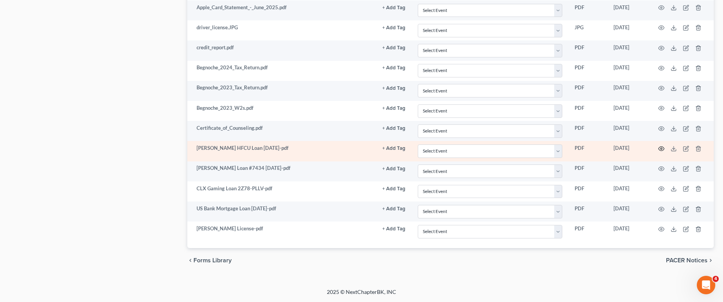
click at [512, 149] on icon "button" at bounding box center [661, 149] width 6 height 6
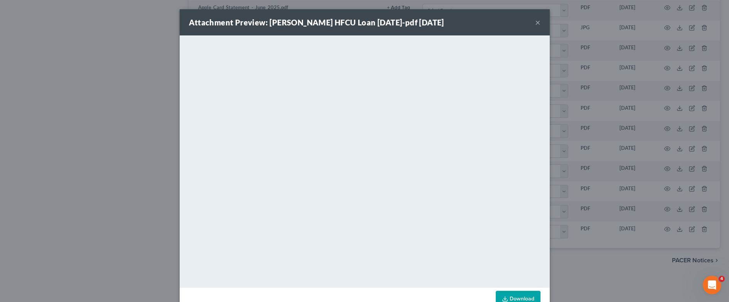
click at [512, 22] on div "Attachment Preview: [PERSON_NAME] HFCU Loan [DATE]-pdf [DATE] ×" at bounding box center [365, 22] width 370 height 26
click at [512, 21] on button "×" at bounding box center [537, 22] width 5 height 9
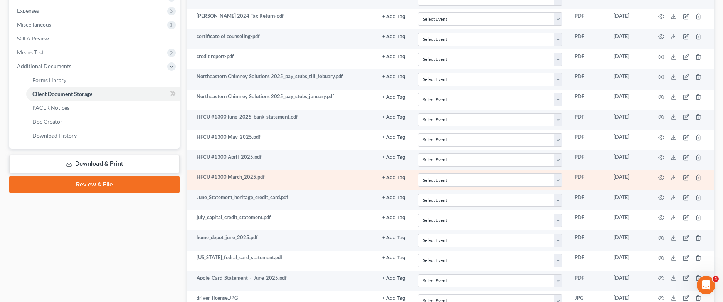
scroll to position [257, 0]
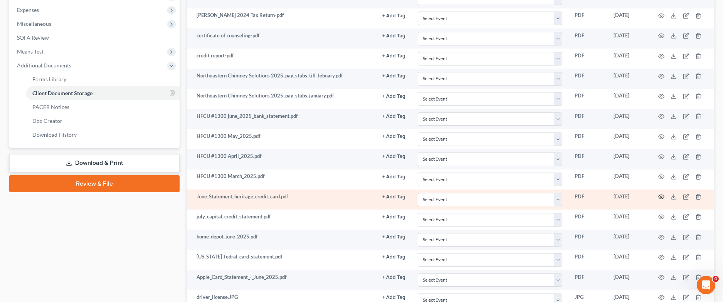
click at [512, 196] on circle "button" at bounding box center [661, 197] width 2 height 2
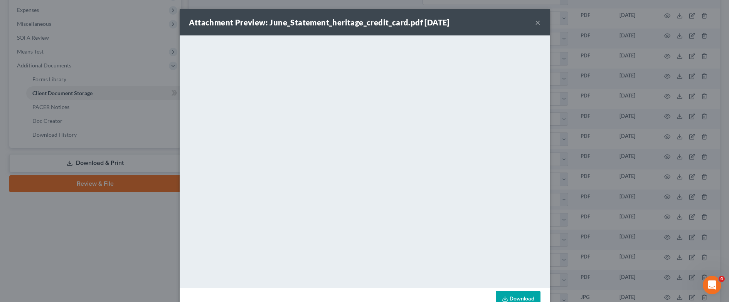
click at [512, 24] on div "Attachment Preview: June_Statement_heritage_credit_card.pdf [DATE] ×" at bounding box center [365, 22] width 370 height 26
click at [512, 20] on button "×" at bounding box center [537, 22] width 5 height 9
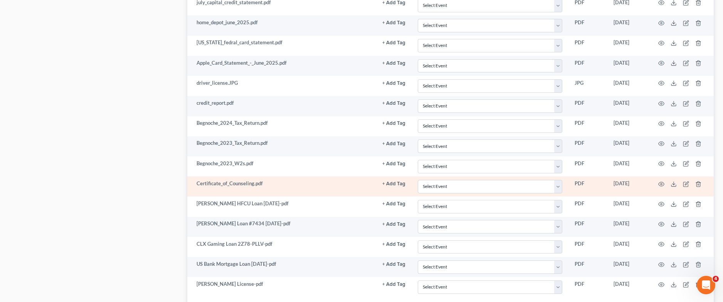
scroll to position [527, 0]
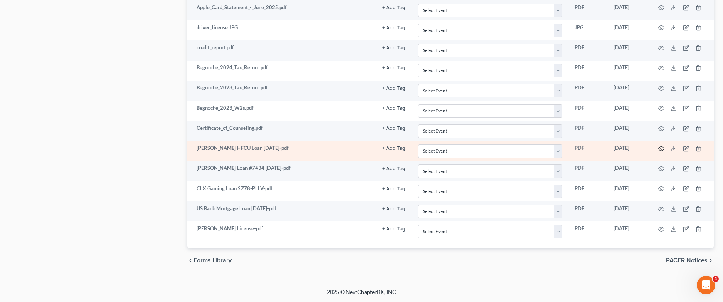
click at [512, 151] on icon "button" at bounding box center [662, 148] width 6 height 4
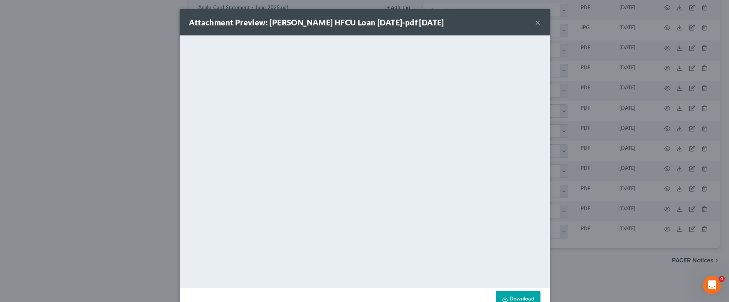
click at [66, 143] on div "Attachment Preview: [PERSON_NAME] HFCU Loan [DATE]-pdf [DATE] × <object ng-attr…" at bounding box center [364, 151] width 729 height 302
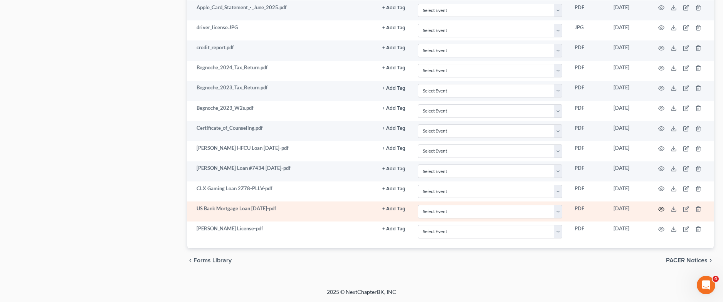
click at [512, 209] on icon "button" at bounding box center [661, 209] width 6 height 6
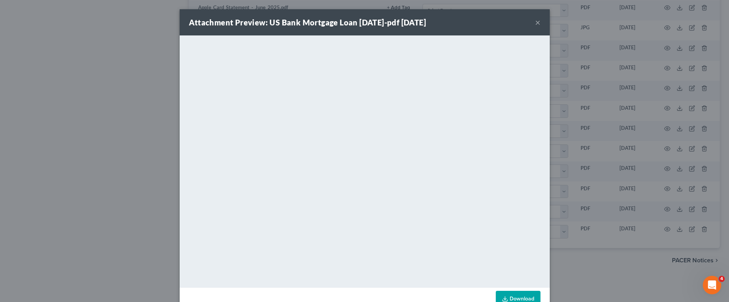
click at [512, 20] on div "Attachment Preview: US Bank Mortgage Loan [DATE]-pdf [DATE] ×" at bounding box center [365, 22] width 370 height 26
click at [512, 20] on button "×" at bounding box center [537, 22] width 5 height 9
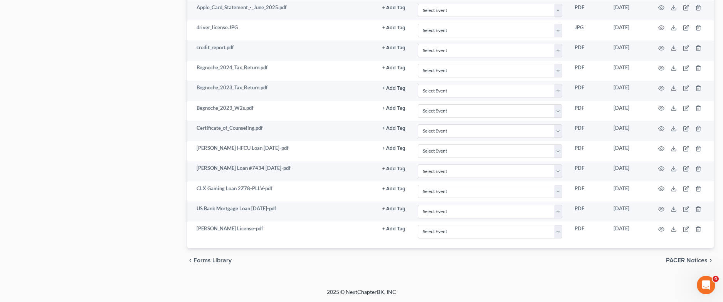
click at [368, 261] on div "chevron_left Forms Library PACER Notices chevron_right" at bounding box center [450, 260] width 526 height 25
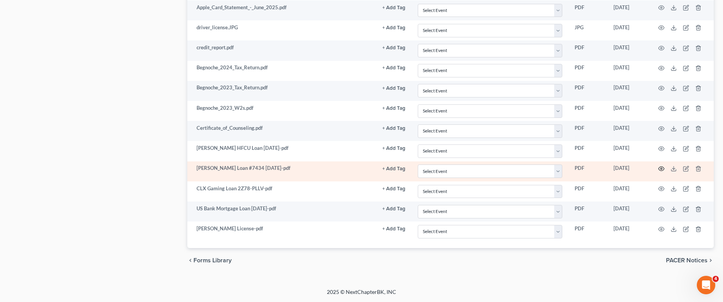
click at [512, 170] on icon "button" at bounding box center [661, 169] width 6 height 6
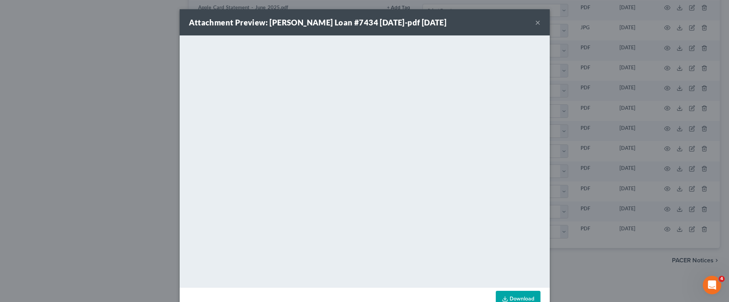
click at [118, 227] on div "Attachment Preview: [PERSON_NAME] Loan #7434 [DATE]-pdf [DATE] × <object ng-att…" at bounding box center [364, 151] width 729 height 302
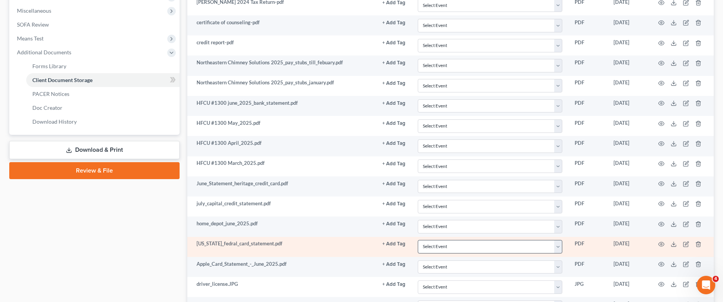
scroll to position [334, 0]
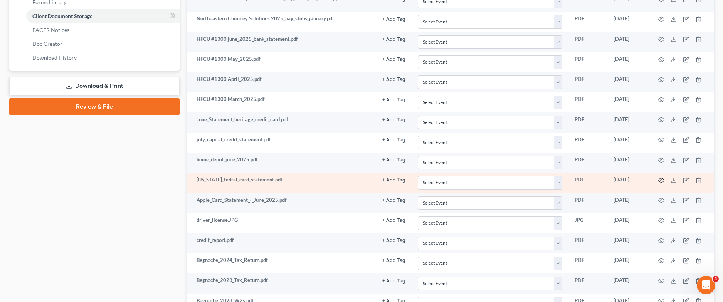
click at [512, 181] on icon "button" at bounding box center [662, 180] width 6 height 4
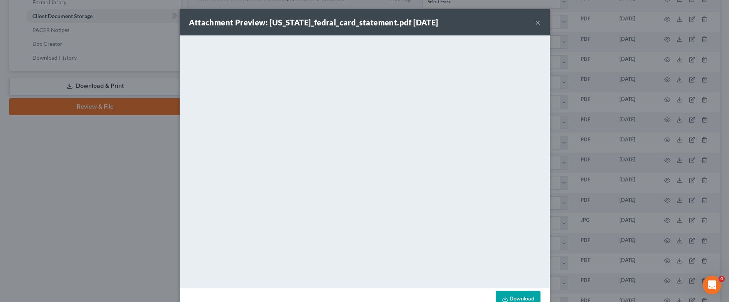
click at [173, 230] on div "Attachment Preview: [US_STATE]_fedral_card_statement.pdf [DATE] × <object ng-at…" at bounding box center [364, 151] width 729 height 302
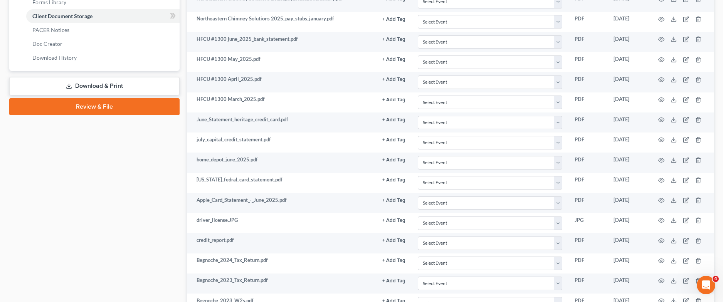
click at [145, 225] on div "Case Dashboard Payments Invoices Payments Payments Credit Report Client Profile" at bounding box center [94, 103] width 178 height 726
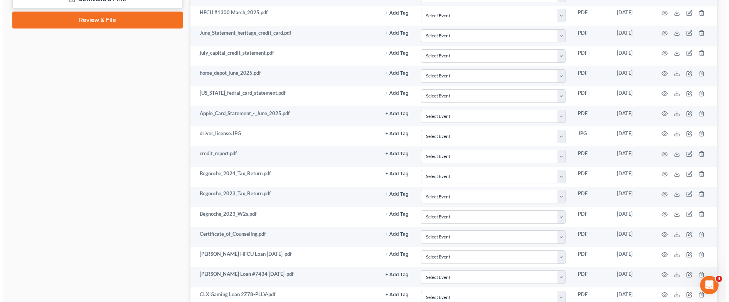
scroll to position [489, 0]
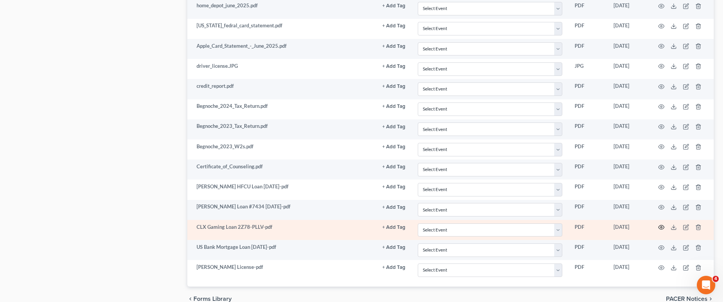
click at [512, 227] on icon "button" at bounding box center [661, 227] width 6 height 6
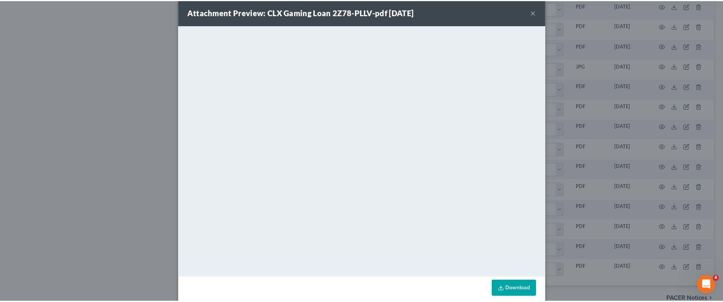
scroll to position [0, 0]
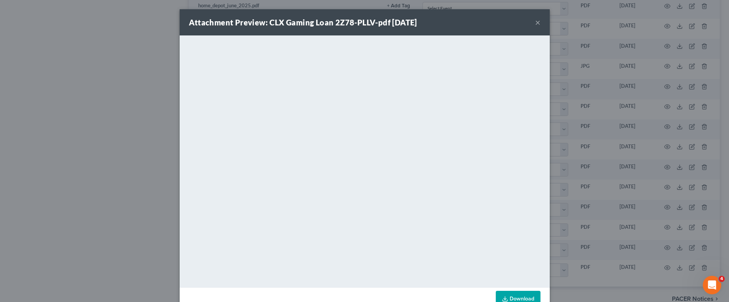
drag, startPoint x: 532, startPoint y: 23, endPoint x: 517, endPoint y: 25, distance: 15.3
click at [512, 23] on button "×" at bounding box center [537, 22] width 5 height 9
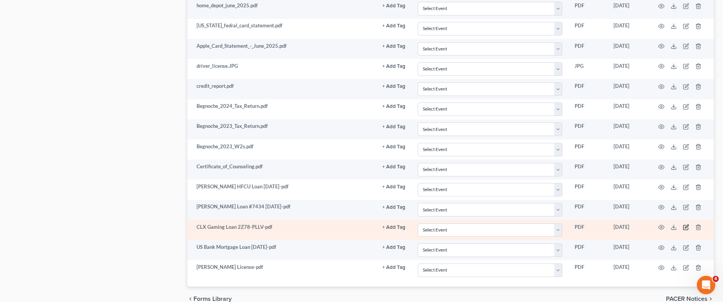
click at [512, 227] on icon "button" at bounding box center [686, 226] width 3 height 3
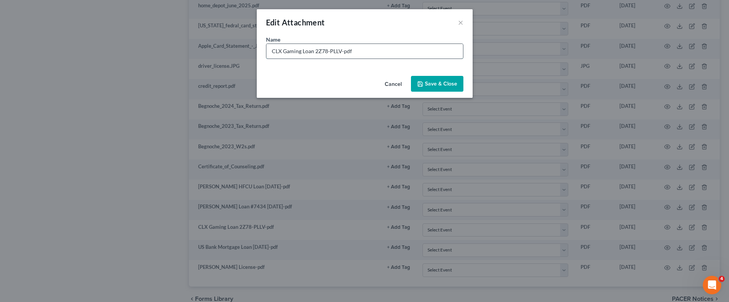
click at [270, 52] on input "CLX Gaming Loan 2Z78-PLLV-pdf" at bounding box center [364, 51] width 197 height 15
type input "Affirm CLX Gaming Loan 2Z78-PLLV-pdf"
click at [443, 82] on span "Save & Close" at bounding box center [441, 84] width 32 height 7
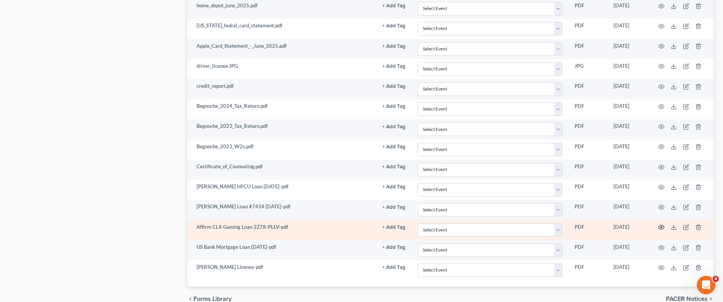
click at [512, 228] on circle "button" at bounding box center [661, 228] width 2 height 2
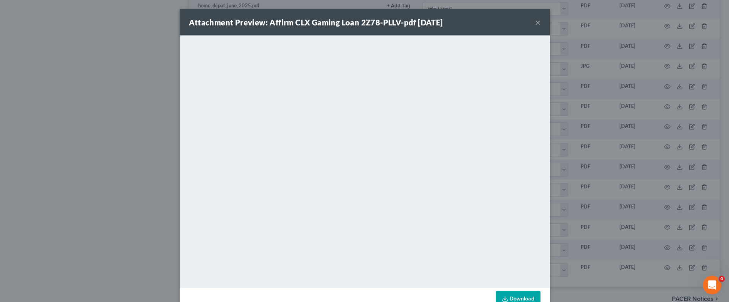
click at [512, 24] on button "×" at bounding box center [537, 22] width 5 height 9
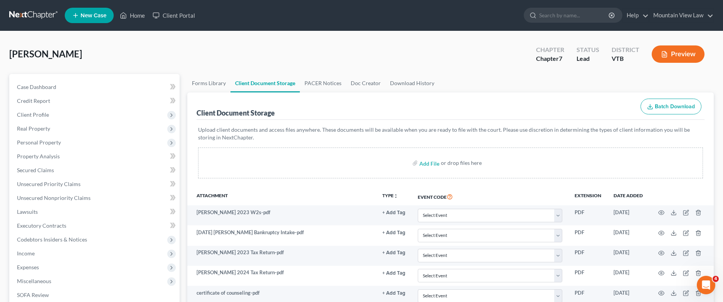
click at [27, 12] on link at bounding box center [33, 15] width 49 height 14
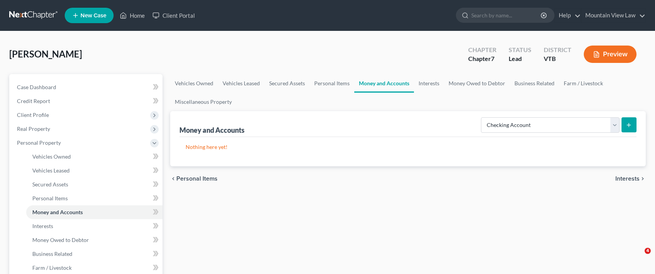
select select "checking"
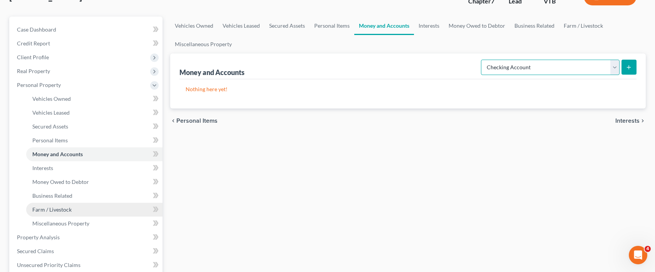
scroll to position [116, 0]
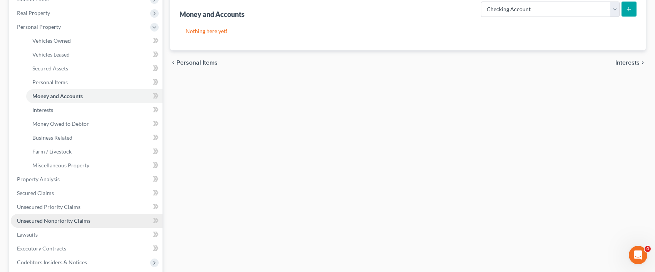
click at [91, 222] on link "Unsecured Nonpriority Claims" at bounding box center [87, 221] width 152 height 14
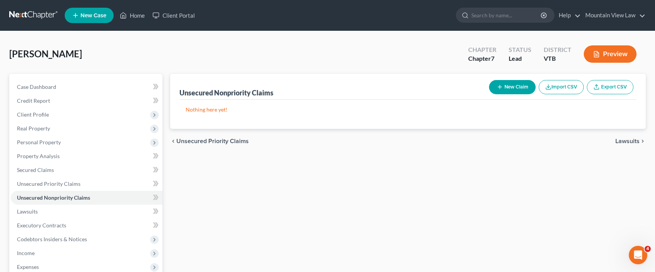
click at [507, 86] on button "New Claim" at bounding box center [512, 87] width 47 height 14
select select "0"
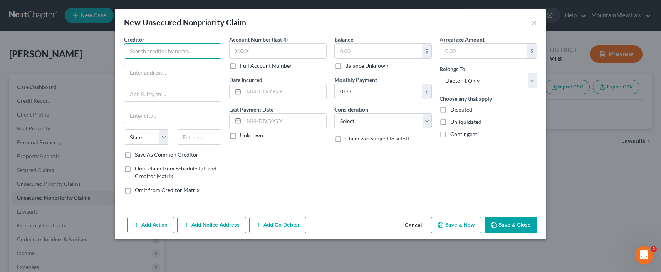
click at [171, 55] on input "text" at bounding box center [172, 51] width 97 height 15
type input "Affirm, Inc."
click at [266, 58] on input "text" at bounding box center [277, 51] width 97 height 15
type input "PLXX"
click at [289, 95] on input "text" at bounding box center [285, 91] width 82 height 15
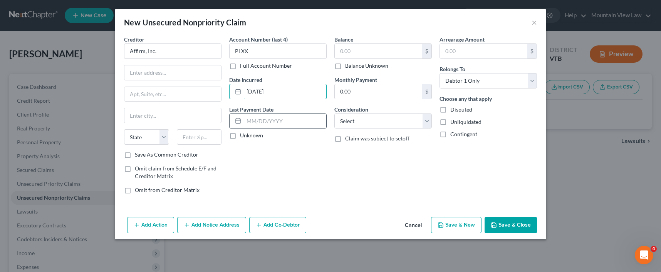
type input "12/27/2024"
click at [286, 123] on input "text" at bounding box center [285, 121] width 82 height 15
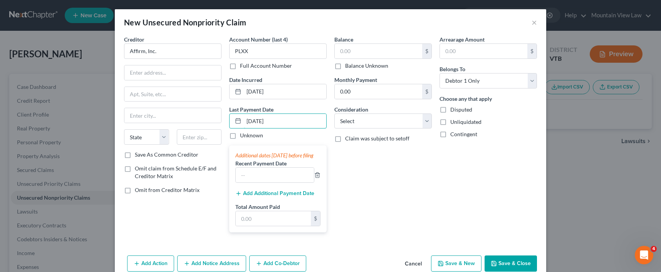
type input "06/27/2025"
click at [404, 193] on div "Balance $ Balance Unknown Balance Undetermined $ Balance Unknown Monthly Paymen…" at bounding box center [383, 136] width 105 height 203
click at [368, 49] on input "text" at bounding box center [378, 51] width 87 height 15
type input "4,720"
click at [391, 92] on input "0.00" at bounding box center [378, 91] width 87 height 15
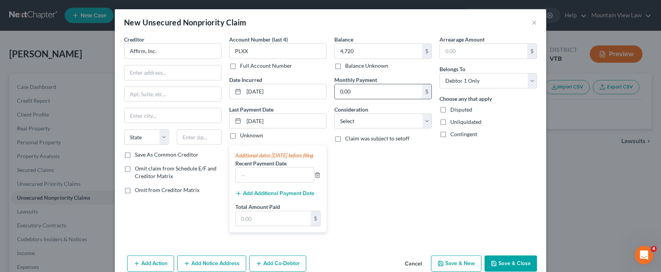
click at [391, 92] on input "0.00" at bounding box center [378, 91] width 87 height 15
type input "189"
click at [409, 119] on select "Select Cable / Satellite Services Collection Agency Credit Card Debt Debt Couns…" at bounding box center [382, 121] width 97 height 15
select select "10"
click at [334, 114] on select "Select Cable / Satellite Services Collection Agency Credit Card Debt Debt Couns…" at bounding box center [382, 121] width 97 height 15
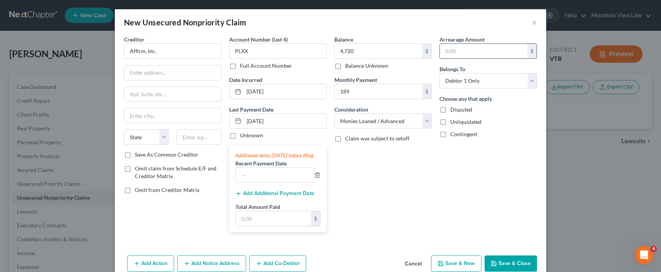
click at [486, 54] on input "text" at bounding box center [483, 51] width 87 height 15
click at [466, 18] on div "New Unsecured Nonpriority Claim ×" at bounding box center [331, 22] width 432 height 26
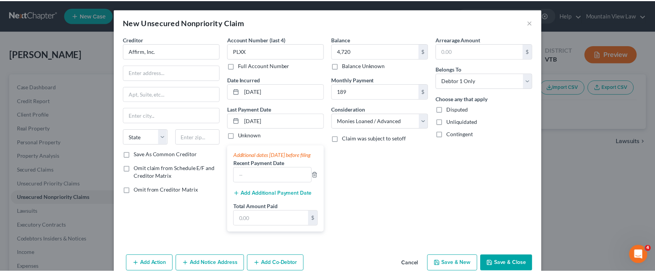
scroll to position [23, 0]
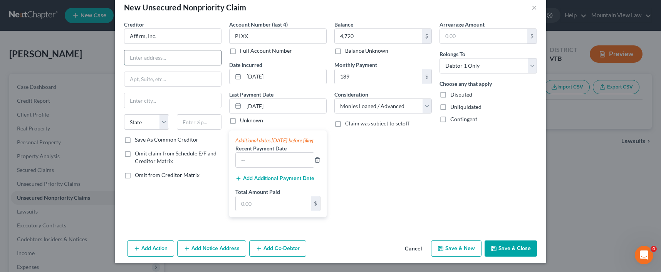
click at [174, 50] on input "text" at bounding box center [172, 57] width 97 height 15
type input "5"
type input "650 California Street"
type input "Floor 2"
select select "4"
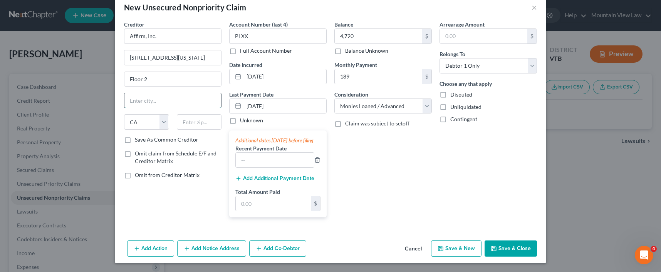
drag, startPoint x: 188, startPoint y: 94, endPoint x: 188, endPoint y: 99, distance: 5.8
click at [190, 94] on input "text" at bounding box center [172, 100] width 97 height 15
type input "San Francisco"
type input "94108"
click at [489, 181] on div "Arrearage Amount $ Belongs To * Select Debtor 1 Only Debtor 2 Only Debtor 1 And…" at bounding box center [488, 121] width 105 height 203
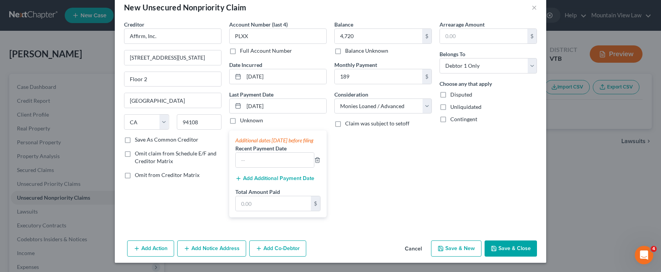
click at [459, 245] on button "Save & New" at bounding box center [456, 249] width 50 height 16
select select "0"
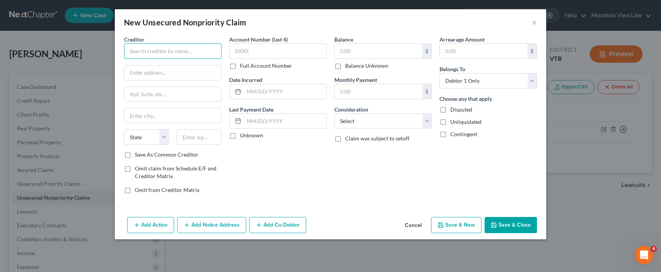
drag, startPoint x: 185, startPoint y: 55, endPoint x: 203, endPoint y: 50, distance: 18.4
click at [185, 55] on input "text" at bounding box center [172, 51] width 97 height 15
type input "Apple Card / GS Bank USA"
type input "Lockbox 6112"
type input "P.O. Box 7247"
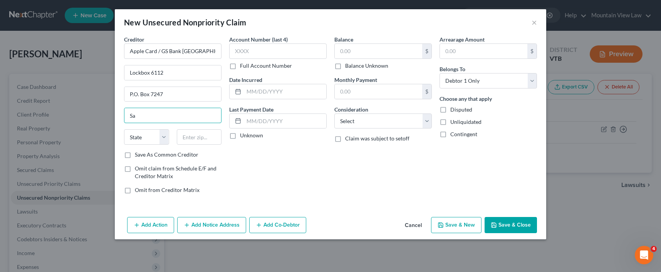
type input "S"
type input "Philadelphia"
select select "39"
type input "19170"
click at [269, 55] on input "text" at bounding box center [277, 51] width 97 height 15
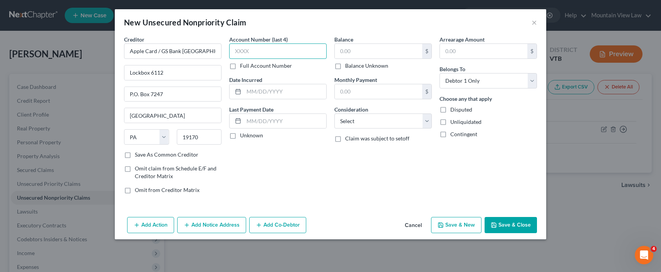
type input "Z"
type input "|"
type input "XXXX"
click at [289, 93] on input "text" at bounding box center [285, 91] width 82 height 15
type input "06/04/2020"
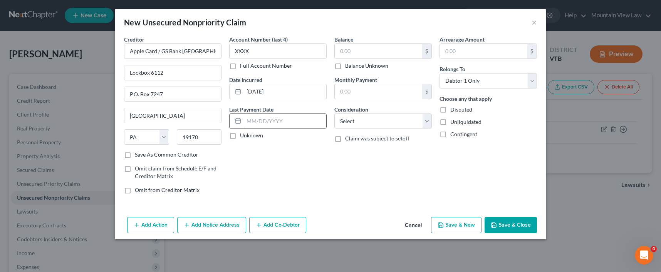
click at [282, 117] on input "text" at bounding box center [285, 121] width 82 height 15
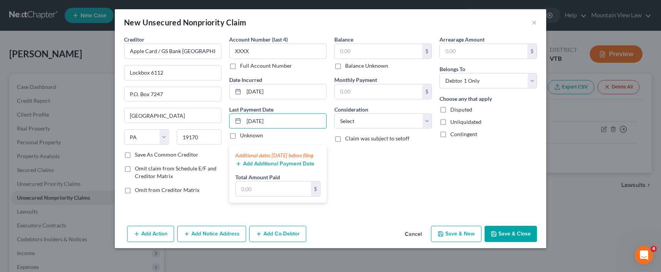
type input "05/30/2025"
click at [375, 43] on div "Balance $ Balance Unknown Balance Undetermined $ Balance Unknown" at bounding box center [382, 52] width 97 height 34
click at [374, 52] on input "text" at bounding box center [378, 51] width 87 height 15
type input "4,102"
click at [392, 87] on input "text" at bounding box center [378, 91] width 87 height 15
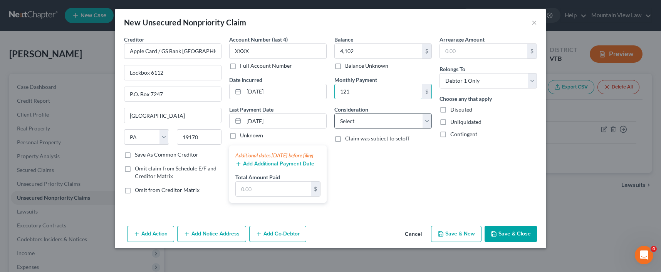
type input "121"
click at [376, 118] on select "Select Cable / Satellite Services Collection Agency Credit Card Debt Debt Couns…" at bounding box center [382, 121] width 97 height 15
select select "2"
click at [334, 114] on select "Select Cable / Satellite Services Collection Agency Credit Card Debt Debt Couns…" at bounding box center [382, 121] width 97 height 15
click at [479, 51] on input "text" at bounding box center [483, 51] width 87 height 15
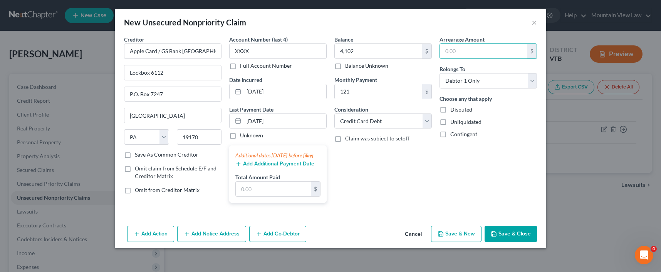
drag, startPoint x: 443, startPoint y: 171, endPoint x: 442, endPoint y: 136, distance: 34.3
click at [443, 171] on div "Arrearage Amount $ Belongs To * Select Debtor 1 Only Debtor 2 Only Debtor 1 And…" at bounding box center [488, 122] width 105 height 174
click at [454, 242] on button "Save & New" at bounding box center [456, 234] width 50 height 16
select select "0"
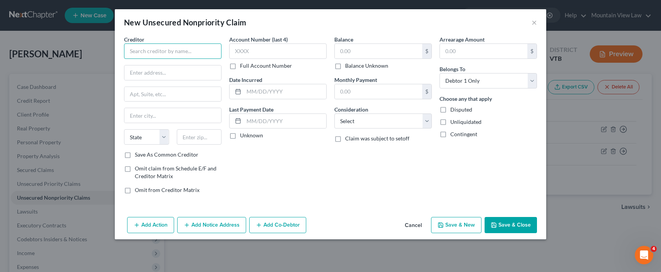
click at [172, 48] on input "text" at bounding box center [172, 51] width 97 height 15
type input "Capitol One"
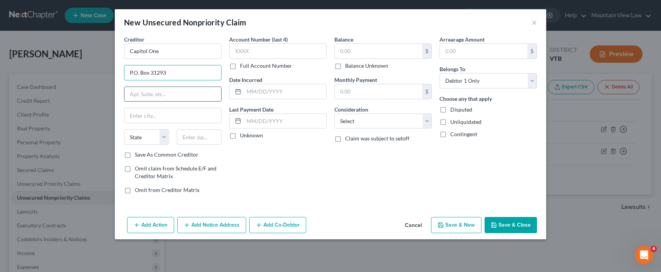
type input "P.O. Box 31293"
click at [153, 102] on div at bounding box center [172, 94] width 97 height 15
click at [147, 96] on input "text" at bounding box center [172, 94] width 97 height 15
type input "Salt Lake City"
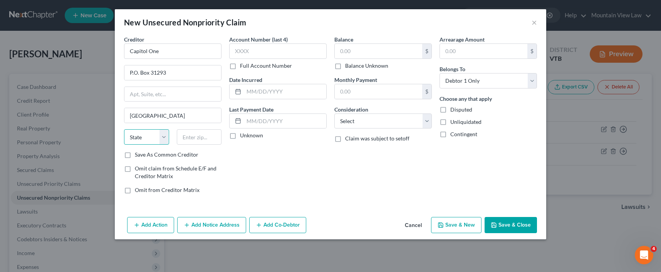
select select "46"
type input "84131"
click at [259, 56] on input "text" at bounding box center [277, 51] width 97 height 15
click at [277, 55] on input "text" at bounding box center [277, 51] width 97 height 15
type input "3463"
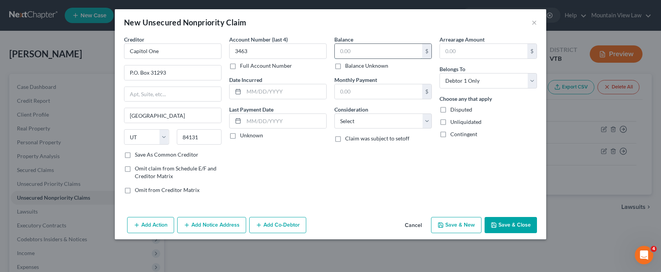
click at [364, 49] on input "text" at bounding box center [378, 51] width 87 height 15
type input "4,979"
click at [309, 91] on input "text" at bounding box center [285, 91] width 82 height 15
type input "11/15/2019"
click at [272, 118] on input "text" at bounding box center [285, 121] width 82 height 15
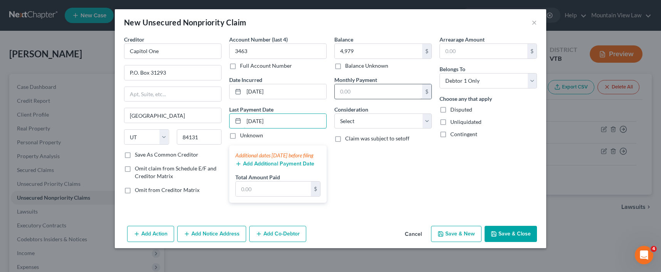
type input "06/09/2025"
click at [382, 88] on input "text" at bounding box center [378, 91] width 87 height 15
type input "7"
type input "171"
click at [390, 119] on select "Select Cable / Satellite Services Collection Agency Credit Card Debt Debt Couns…" at bounding box center [382, 121] width 97 height 15
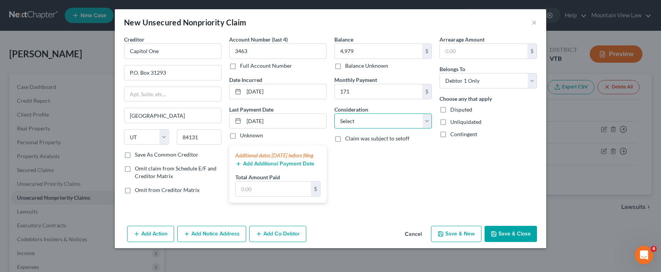
select select "2"
click at [334, 114] on select "Select Cable / Satellite Services Collection Agency Credit Card Debt Debt Couns…" at bounding box center [382, 121] width 97 height 15
drag, startPoint x: 403, startPoint y: 173, endPoint x: 393, endPoint y: 173, distance: 10.4
click at [403, 173] on div "Balance 4,979.00 $ Balance Unknown Balance Undetermined 4,979 $ Balance Unknown…" at bounding box center [383, 122] width 105 height 174
click at [426, 179] on div "Balance 4,979.00 $ Balance Unknown Balance Undetermined 4,979 $ Balance Unknown…" at bounding box center [383, 122] width 105 height 174
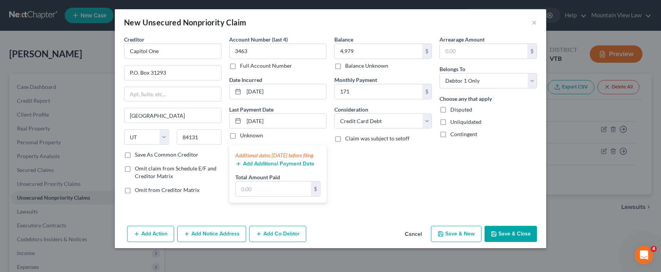
click at [454, 242] on button "Save & New" at bounding box center [456, 234] width 50 height 16
select select "0"
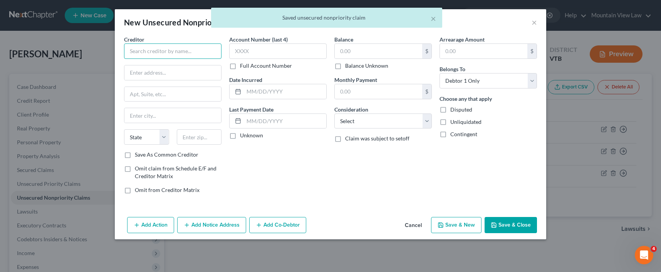
click at [148, 52] on input "text" at bounding box center [172, 51] width 97 height 15
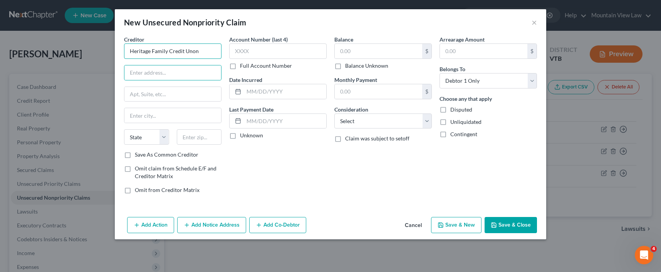
drag, startPoint x: 191, startPoint y: 52, endPoint x: 219, endPoint y: 57, distance: 28.4
click at [193, 53] on input "Heritage Family Credit Unon" at bounding box center [172, 51] width 97 height 15
type input "Heritage Family Credit Union"
click at [180, 73] on input "text" at bounding box center [172, 73] width 97 height 15
type input "26 Allen Street"
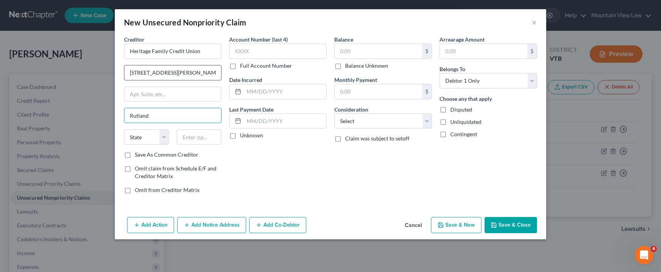
type input "Rutland"
select select "49"
type input "05701"
click at [250, 56] on input "text" at bounding box center [277, 51] width 97 height 15
drag, startPoint x: 350, startPoint y: 119, endPoint x: 360, endPoint y: 128, distance: 13.6
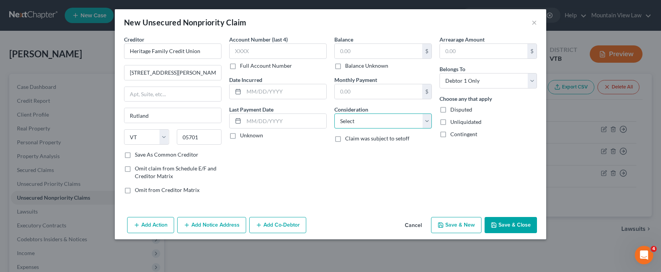
click at [352, 120] on select "Select Cable / Satellite Services Collection Agency Credit Card Debt Debt Couns…" at bounding box center [382, 121] width 97 height 15
select select "2"
click at [334, 114] on select "Select Cable / Satellite Services Collection Agency Credit Card Debt Debt Couns…" at bounding box center [382, 121] width 97 height 15
click at [392, 57] on input "text" at bounding box center [378, 51] width 87 height 15
click at [226, 16] on div "New Unsecured Nonpriority Claim ×" at bounding box center [331, 22] width 432 height 26
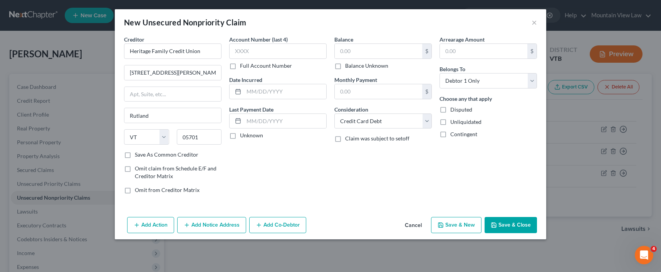
click at [354, 174] on div "Balance $ Balance Unknown Balance Undetermined $ Balance Unknown Monthly Paymen…" at bounding box center [383, 117] width 105 height 165
click at [345, 49] on input "text" at bounding box center [378, 51] width 87 height 15
type input "4,357"
click at [255, 96] on input "text" at bounding box center [285, 91] width 82 height 15
type input "5/10/2021"
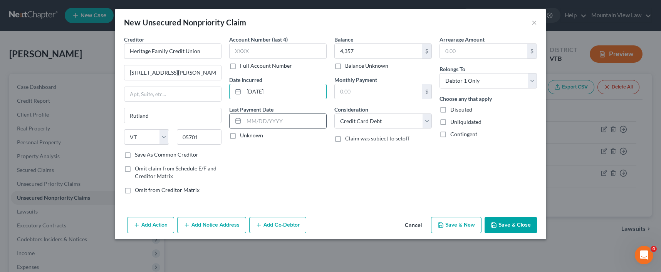
click at [276, 120] on input "text" at bounding box center [285, 121] width 82 height 15
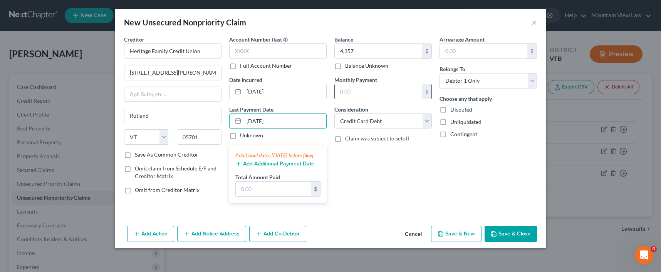
type input "05/15/2025"
click at [371, 91] on input "text" at bounding box center [378, 91] width 87 height 15
type input "131"
click at [442, 170] on div "Arrearage Amount $ Belongs To * Select Debtor 1 Only Debtor 2 Only Debtor 1 And…" at bounding box center [488, 122] width 105 height 174
click at [385, 182] on div "Balance 4,357.00 $ Balance Unknown Balance Undetermined 4,357 $ Balance Unknown…" at bounding box center [383, 122] width 105 height 174
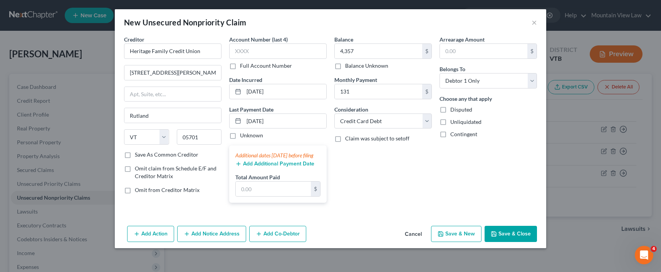
click at [469, 239] on button "Save & New" at bounding box center [456, 234] width 50 height 16
select select "0"
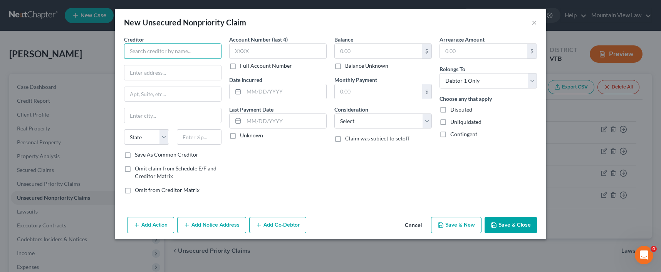
click at [150, 56] on input "text" at bounding box center [172, 51] width 97 height 15
type input "Heritage Family Credit Union"
type input "26 Allen Street"
type input "Rutland"
select select "49"
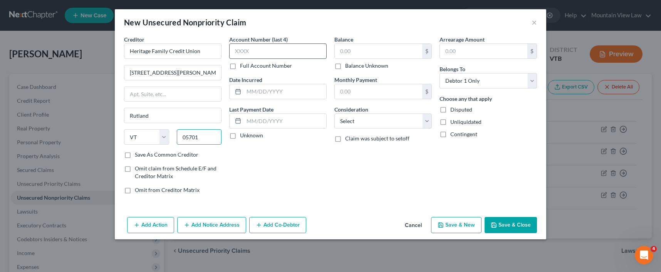
type input "05701"
click at [257, 51] on input "text" at bounding box center [277, 51] width 97 height 15
click at [393, 117] on select "Select Cable / Satellite Services Collection Agency Credit Card Debt Debt Couns…" at bounding box center [382, 121] width 97 height 15
click at [376, 122] on select "Select Cable / Satellite Services Collection Agency Credit Card Debt Debt Couns…" at bounding box center [382, 121] width 97 height 15
click at [316, 196] on div "Account Number (last 4) Full Account Number Date Incurred Last Payment Date Unk…" at bounding box center [277, 117] width 105 height 165
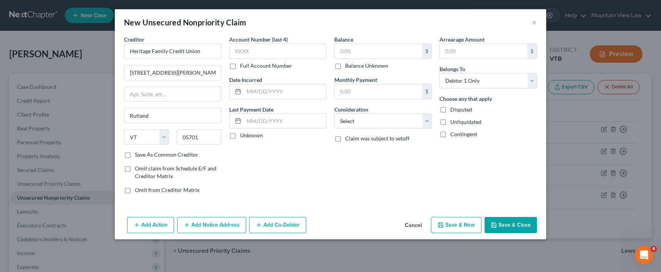
click at [413, 225] on button "Cancel" at bounding box center [413, 225] width 29 height 15
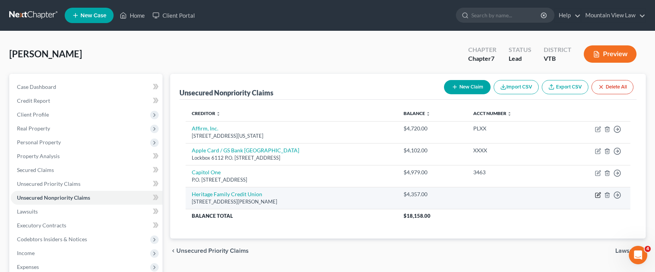
click at [597, 194] on icon "button" at bounding box center [598, 195] width 6 height 6
select select "49"
select select "2"
select select "0"
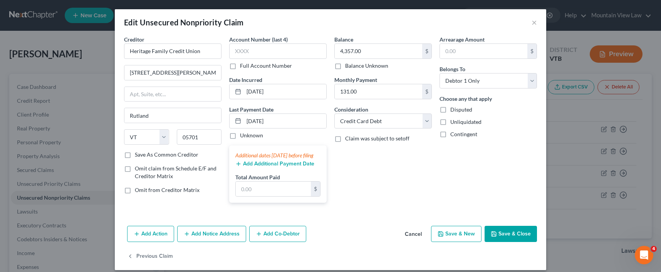
click at [407, 198] on div "Balance 4,357.00 $ Balance Unknown Balance Undetermined 4,357.00 $ Balance Unkn…" at bounding box center [383, 122] width 105 height 174
click at [442, 237] on icon "button" at bounding box center [441, 234] width 5 height 5
select select "0"
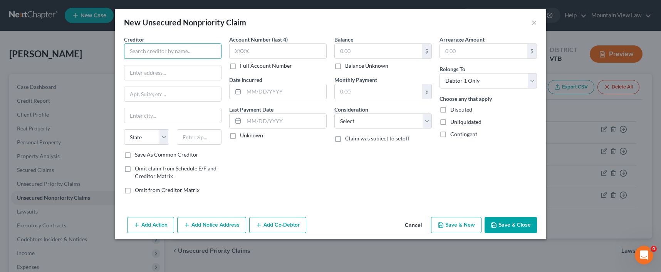
click at [187, 49] on input "text" at bounding box center [172, 51] width 97 height 15
click at [412, 227] on button "Cancel" at bounding box center [413, 225] width 29 height 15
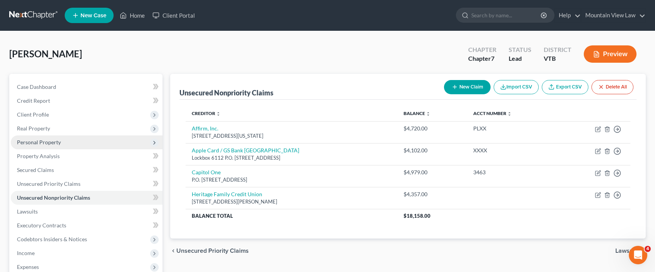
click at [50, 143] on span "Personal Property" at bounding box center [39, 142] width 44 height 7
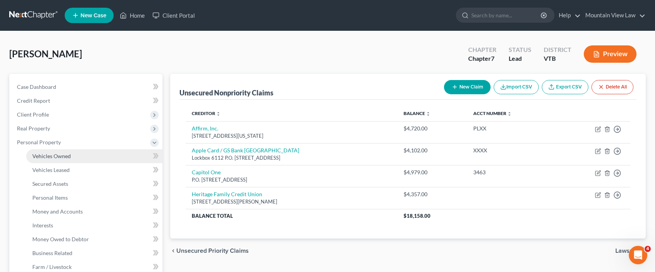
click at [55, 154] on span "Vehicles Owned" at bounding box center [51, 156] width 39 height 7
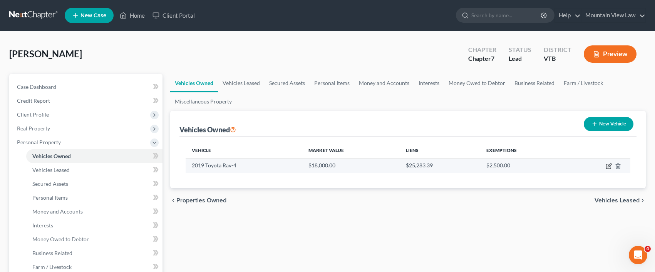
click at [608, 165] on icon "button" at bounding box center [609, 166] width 6 height 6
select select "0"
select select "7"
select select "2"
select select "3"
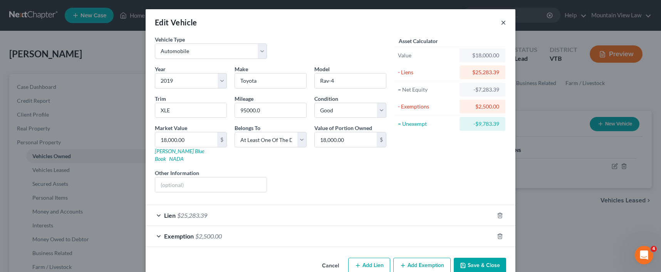
click at [503, 23] on button "×" at bounding box center [503, 22] width 5 height 9
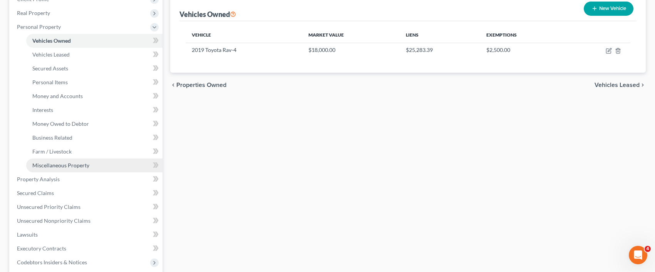
scroll to position [270, 0]
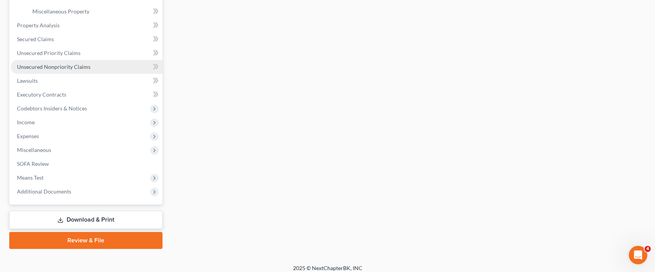
click at [75, 71] on link "Unsecured Nonpriority Claims" at bounding box center [87, 67] width 152 height 14
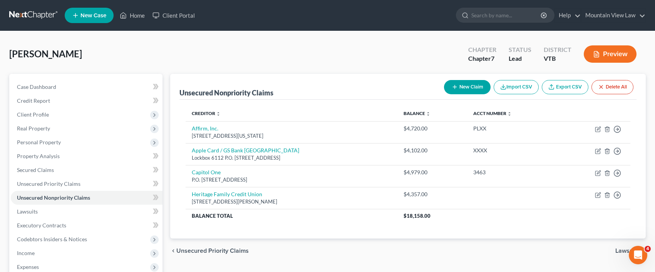
click at [476, 92] on button "New Claim" at bounding box center [467, 87] width 47 height 14
select select "0"
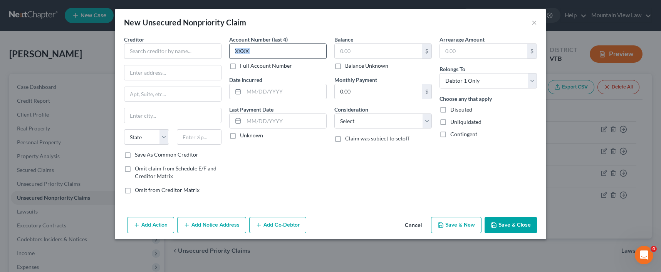
click at [270, 58] on div "Account Number (last 4) Full Account Number" at bounding box center [277, 52] width 97 height 34
click at [262, 52] on input "text" at bounding box center [277, 51] width 97 height 15
type input "XXXX"
click at [166, 45] on input "text" at bounding box center [172, 51] width 97 height 15
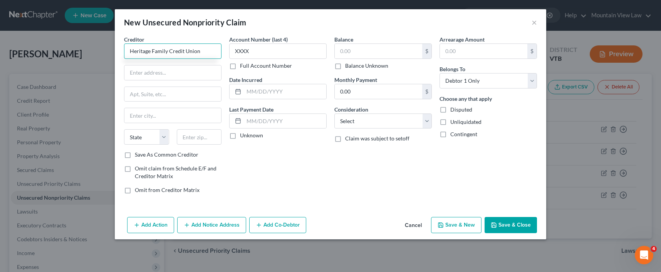
type input "Heritage Family Credit Union"
type input "26 Allen Stret"
type input "Rutland"
select select "49"
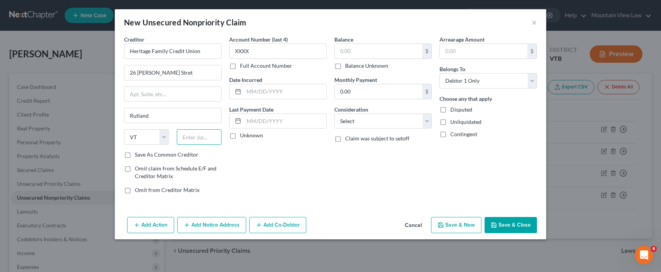
click at [197, 141] on input "text" at bounding box center [199, 136] width 45 height 15
type input "05701"
click at [184, 58] on input "Heritage Family Credit Union" at bounding box center [172, 51] width 97 height 15
click at [259, 88] on input "text" at bounding box center [285, 91] width 82 height 15
drag, startPoint x: 259, startPoint y: 90, endPoint x: 251, endPoint y: 94, distance: 8.5
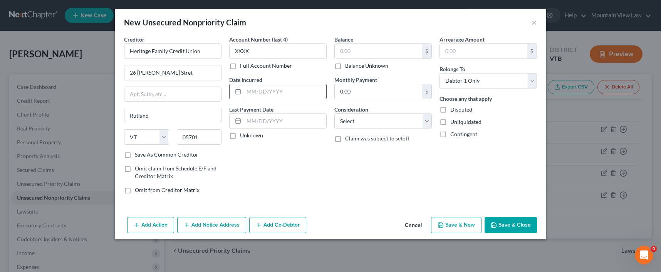
click at [252, 94] on input "text" at bounding box center [285, 91] width 82 height 15
click at [261, 92] on input "text" at bounding box center [285, 91] width 82 height 15
type input "01/08/2025"
click at [257, 122] on input "text" at bounding box center [285, 121] width 82 height 15
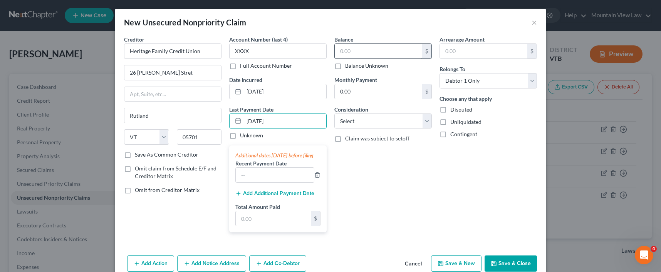
type input "04/17/2025"
click at [387, 50] on input "text" at bounding box center [378, 51] width 87 height 15
type input "3,916"
drag, startPoint x: 405, startPoint y: 123, endPoint x: 403, endPoint y: 127, distance: 4.8
click at [405, 123] on select "Select Cable / Satellite Services Collection Agency Credit Card Debt Debt Couns…" at bounding box center [382, 121] width 97 height 15
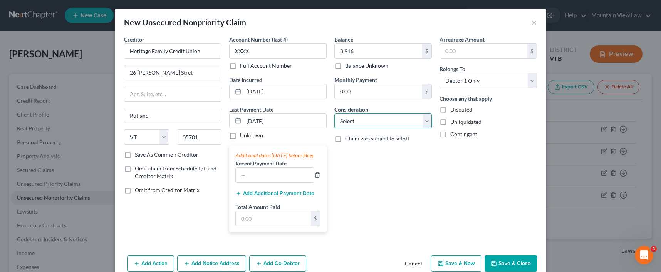
select select "10"
click at [334, 114] on select "Select Cable / Satellite Services Collection Agency Credit Card Debt Debt Couns…" at bounding box center [382, 121] width 97 height 15
click at [506, 82] on select "Select Debtor 1 Only Debtor 2 Only Debtor 1 And Debtor 2 Only At Least One Of T…" at bounding box center [488, 80] width 97 height 15
select select "3"
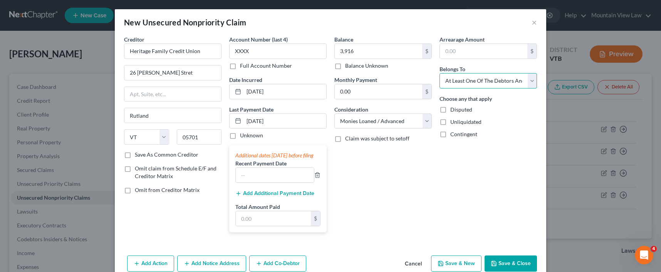
click at [440, 73] on select "Select Debtor 1 Only Debtor 2 Only Debtor 1 And Debtor 2 Only At Least One Of T…" at bounding box center [488, 80] width 97 height 15
drag, startPoint x: 489, startPoint y: 170, endPoint x: 493, endPoint y: 174, distance: 5.7
click at [489, 171] on div "Arrearage Amount $ Belongs To * Select Debtor 1 Only Debtor 2 Only Debtor 1 And…" at bounding box center [488, 136] width 105 height 203
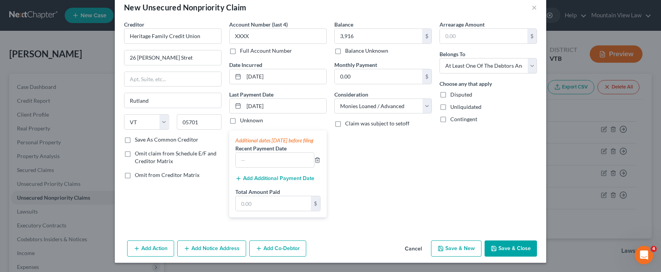
click at [454, 252] on button "Save & New" at bounding box center [456, 249] width 50 height 16
select select "0"
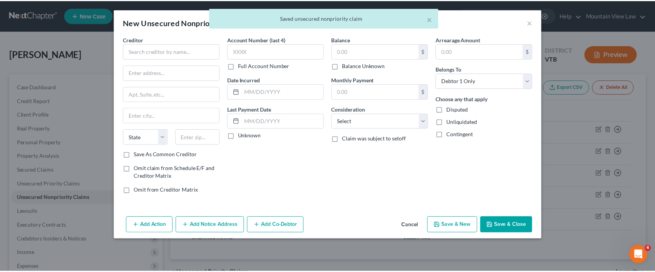
scroll to position [0, 0]
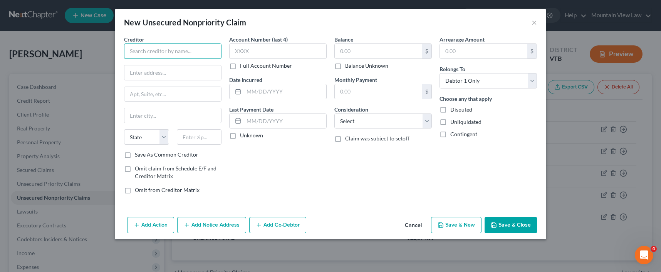
click at [153, 54] on input "text" at bounding box center [172, 51] width 97 height 15
type input "Lending Club Corp"
type input "595 Market Street"
type input "Suite 200"
type input "San Francisco"
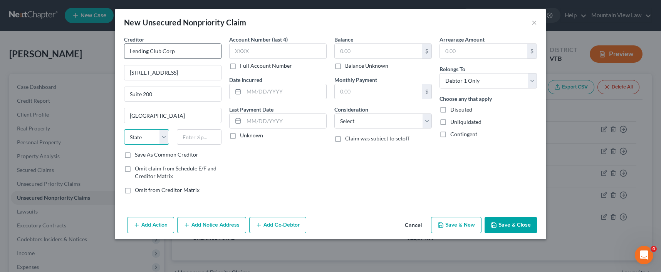
select select "4"
type input "94105"
click at [285, 54] on input "text" at bounding box center [277, 51] width 97 height 15
click at [402, 52] on input "text" at bounding box center [378, 51] width 87 height 15
type input "8,308"
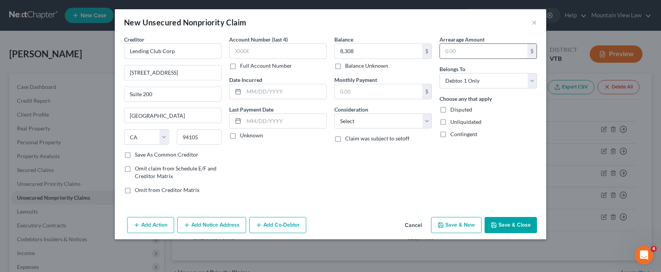
click at [482, 54] on input "text" at bounding box center [483, 51] width 87 height 15
click at [390, 210] on div "Creditor * Lending Club Corp 595 Market Street Suite 200 San Francisco State AL…" at bounding box center [331, 124] width 432 height 179
click at [291, 51] on input "text" at bounding box center [277, 51] width 97 height 15
type input "7434"
click at [369, 88] on input "text" at bounding box center [378, 91] width 87 height 15
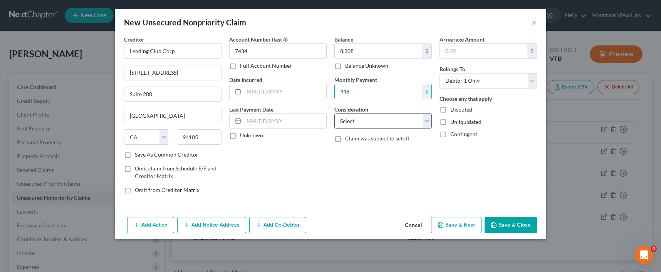
type input "448"
click at [378, 121] on select "Select Cable / Satellite Services Collection Agency Credit Card Debt Debt Couns…" at bounding box center [382, 121] width 97 height 15
select select "10"
click at [334, 114] on select "Select Cable / Satellite Services Collection Agency Credit Card Debt Debt Couns…" at bounding box center [382, 121] width 97 height 15
click at [282, 93] on input "text" at bounding box center [285, 91] width 82 height 15
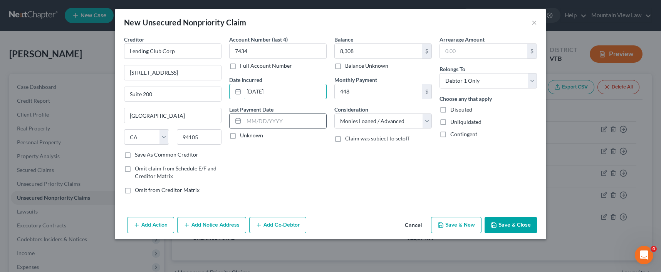
type input "05/17/2024"
click at [284, 119] on input "text" at bounding box center [285, 121] width 82 height 15
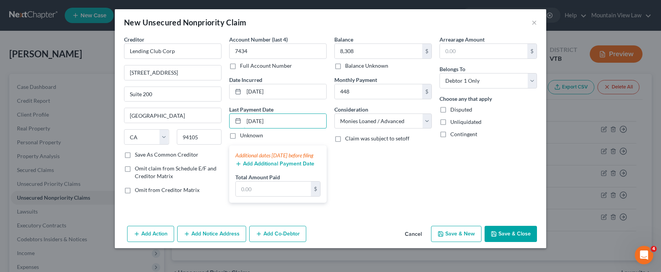
type input "06/30/2025"
click at [516, 159] on div "Arrearage Amount $ Belongs To * Select Debtor 1 Only Debtor 2 Only Debtor 1 And…" at bounding box center [488, 122] width 105 height 174
click at [466, 242] on button "Save & New" at bounding box center [456, 234] width 50 height 16
select select "0"
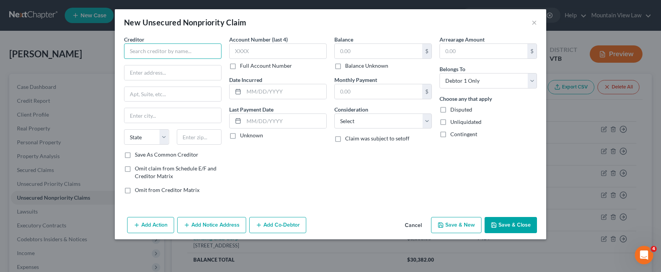
click at [178, 55] on input "text" at bounding box center [172, 51] width 97 height 15
drag, startPoint x: 543, startPoint y: 177, endPoint x: 512, endPoint y: 28, distance: 152.6
click at [541, 171] on div "Creditor * State AL AK AR AZ CA CO CT DE DC FL GA GU HI ID IL IN IA KS KY LA ME…" at bounding box center [331, 124] width 432 height 179
drag, startPoint x: 139, startPoint y: 52, endPoint x: 159, endPoint y: 46, distance: 20.1
click at [140, 51] on input "text" at bounding box center [172, 51] width 97 height 15
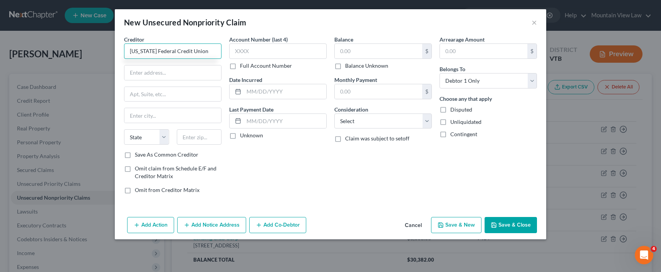
type input "Vermont Federal Credit Union"
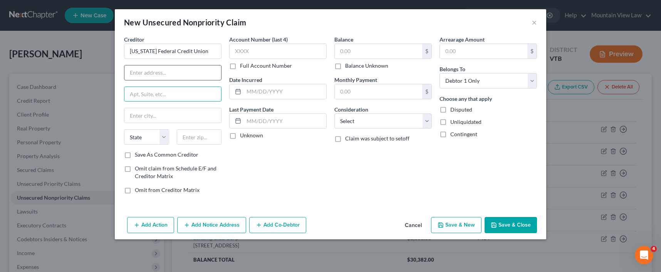
drag, startPoint x: 136, startPoint y: 76, endPoint x: 141, endPoint y: 76, distance: 5.0
click at [136, 76] on input "text" at bounding box center [172, 73] width 97 height 15
type input ":"
type input "P.O. Box 36"
type input "Burlington"
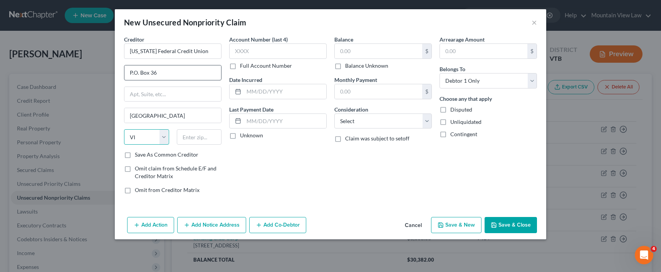
select select "49"
type input "05402"
click at [252, 47] on input "text" at bounding box center [277, 51] width 97 height 15
click at [486, 48] on input "text" at bounding box center [483, 51] width 87 height 15
click at [377, 45] on input "text" at bounding box center [378, 51] width 87 height 15
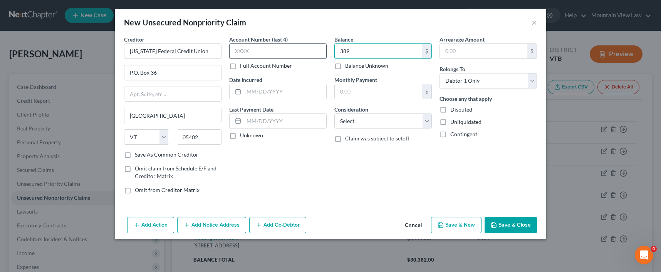
type input "389"
click at [266, 57] on input "text" at bounding box center [277, 51] width 97 height 15
click at [280, 91] on input "text" at bounding box center [285, 91] width 82 height 15
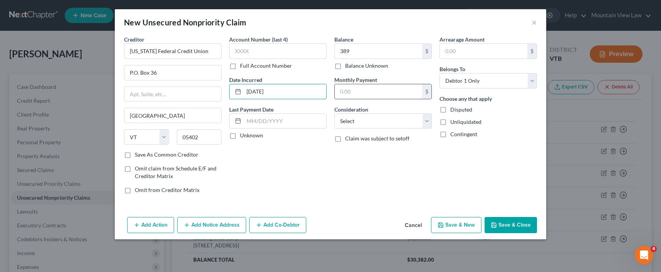
type input "08/28/2014"
click at [390, 88] on input "text" at bounding box center [378, 91] width 87 height 15
type input "3"
type input "20"
click at [351, 120] on select "Select Cable / Satellite Services Collection Agency Credit Card Debt Debt Couns…" at bounding box center [382, 121] width 97 height 15
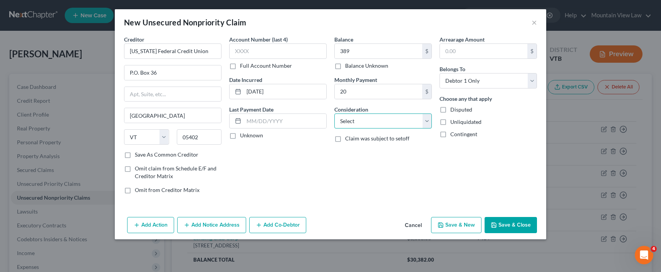
select select "2"
click at [334, 114] on select "Select Cable / Satellite Services Collection Agency Credit Card Debt Debt Couns…" at bounding box center [382, 121] width 97 height 15
click at [264, 115] on input "text" at bounding box center [285, 121] width 82 height 15
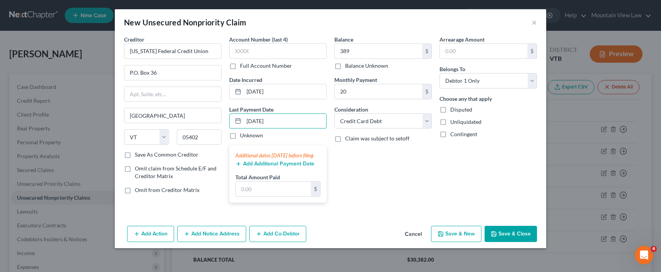
type input "05/23/2025"
click at [410, 172] on div "Balance 389.00 $ Balance Unknown Balance Undetermined 389 $ Balance Unknown Mon…" at bounding box center [383, 122] width 105 height 174
click at [457, 240] on button "Save & New" at bounding box center [456, 234] width 50 height 16
select select "0"
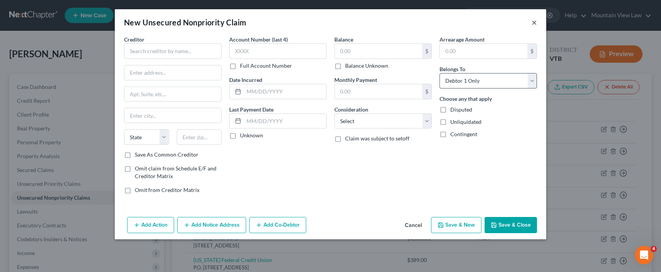
click at [533, 23] on button "×" at bounding box center [534, 22] width 5 height 9
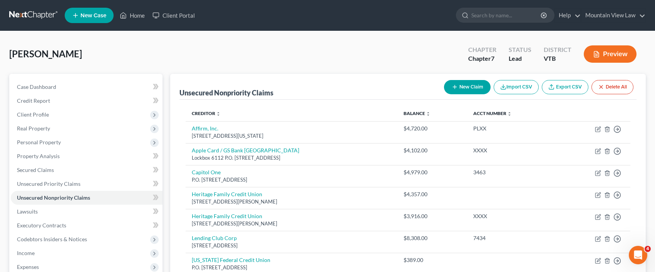
click at [465, 91] on button "New Claim" at bounding box center [467, 87] width 47 height 14
select select "0"
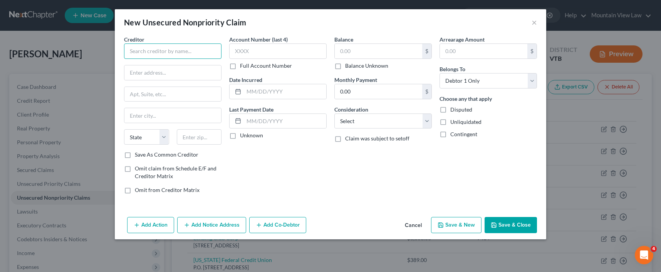
click at [183, 52] on input "text" at bounding box center [172, 51] width 97 height 15
type input "CLX Gaming"
paste input "4747 S Emporia ST"
type input "4747 S Emporia ST"
drag, startPoint x: 162, startPoint y: 119, endPoint x: 201, endPoint y: 123, distance: 39.1
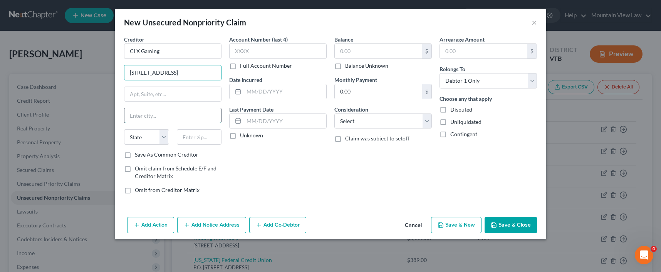
click at [162, 119] on input "text" at bounding box center [172, 115] width 97 height 15
type input "Wichita"
select select "17"
type input "67216"
drag, startPoint x: 283, startPoint y: 163, endPoint x: 227, endPoint y: 136, distance: 62.4
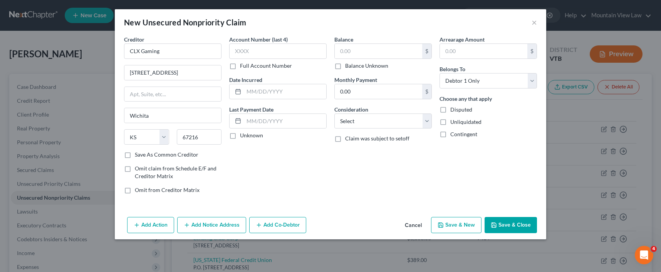
click at [282, 159] on div "Account Number (last 4) Full Account Number Date Incurred Last Payment Date Unk…" at bounding box center [277, 117] width 105 height 165
click at [273, 46] on input "text" at bounding box center [277, 51] width 97 height 15
click at [240, 67] on label "Full Account Number" at bounding box center [266, 66] width 52 height 8
click at [243, 67] on input "Full Account Number" at bounding box center [245, 64] width 5 height 5
click at [240, 68] on label "Full Account Number" at bounding box center [266, 66] width 52 height 8
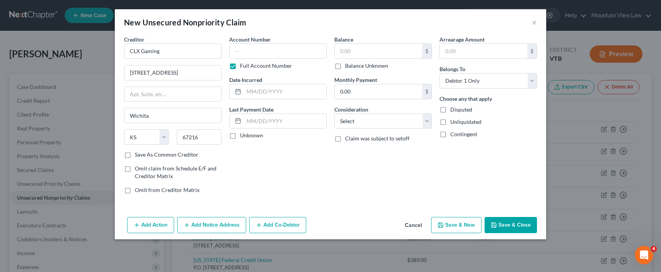
click at [243, 67] on input "Full Account Number" at bounding box center [245, 64] width 5 height 5
click at [245, 51] on input "text" at bounding box center [277, 51] width 97 height 15
click at [240, 67] on label "Full Account Number" at bounding box center [266, 66] width 52 height 8
click at [243, 67] on input "Full Account Number" at bounding box center [245, 64] width 5 height 5
click at [240, 66] on label "Full Account Number" at bounding box center [266, 66] width 52 height 8
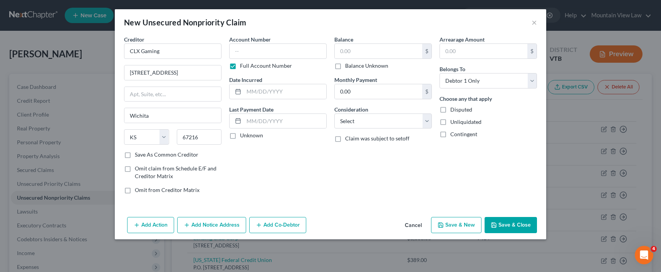
click at [243, 66] on input "Full Account Number" at bounding box center [245, 64] width 5 height 5
click at [240, 66] on label "Full Account Number" at bounding box center [266, 66] width 52 height 8
click at [243, 66] on input "Full Account Number" at bounding box center [245, 64] width 5 height 5
click at [254, 54] on input "text" at bounding box center [277, 51] width 97 height 15
type input "2Z78-PLLV"
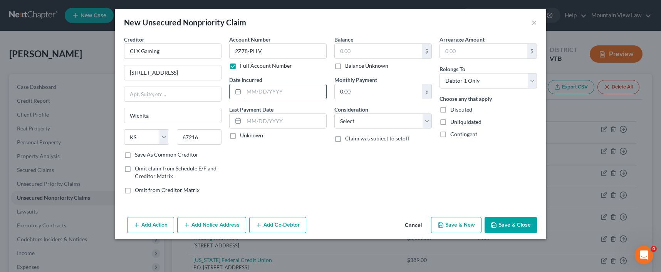
click at [279, 92] on input "text" at bounding box center [285, 91] width 82 height 15
drag, startPoint x: 467, startPoint y: 49, endPoint x: 653, endPoint y: 128, distance: 201.5
click at [467, 49] on input "text" at bounding box center [483, 51] width 87 height 15
drag, startPoint x: 411, startPoint y: 223, endPoint x: 516, endPoint y: 265, distance: 113.0
click at [411, 223] on button "Cancel" at bounding box center [413, 225] width 29 height 15
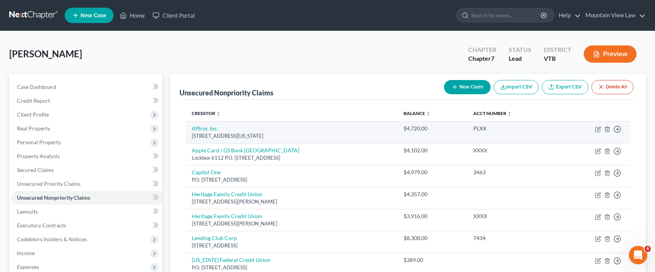
click at [602, 129] on td "Move to D Move to E Move to G Move to Notice Only" at bounding box center [594, 132] width 74 height 22
click at [598, 129] on icon "button" at bounding box center [598, 129] width 6 height 6
select select "4"
select select "10"
select select "0"
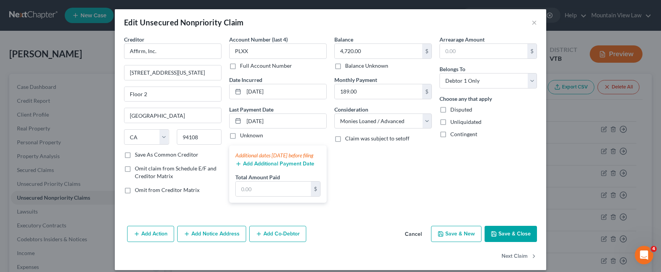
click at [240, 69] on label "Full Account Number" at bounding box center [266, 66] width 52 height 8
click at [243, 67] on input "Full Account Number" at bounding box center [245, 64] width 5 height 5
click at [250, 53] on input "PLXX" at bounding box center [277, 51] width 97 height 15
type input "P"
type input "2Z78-PLLV"
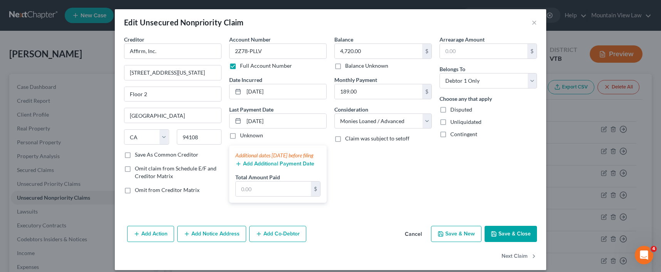
click at [496, 242] on button "Save & Close" at bounding box center [511, 234] width 52 height 16
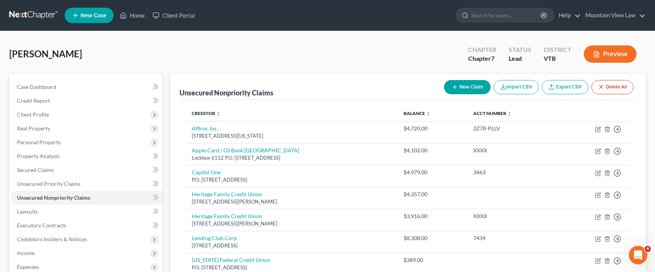
click at [24, 11] on link at bounding box center [33, 15] width 49 height 14
drag, startPoint x: 24, startPoint y: 11, endPoint x: 17, endPoint y: 13, distance: 7.2
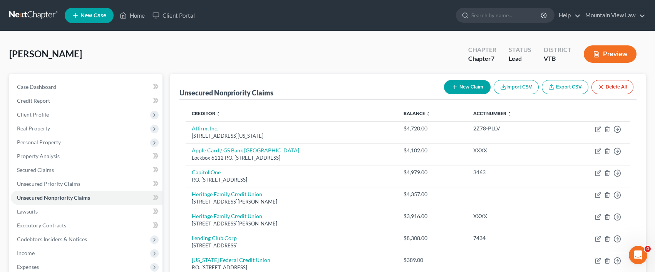
click at [24, 11] on link at bounding box center [33, 15] width 49 height 14
click at [22, 11] on link at bounding box center [33, 15] width 49 height 14
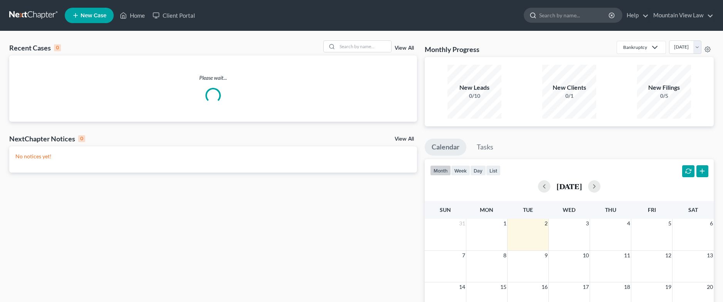
click at [558, 17] on input "search" at bounding box center [574, 15] width 71 height 14
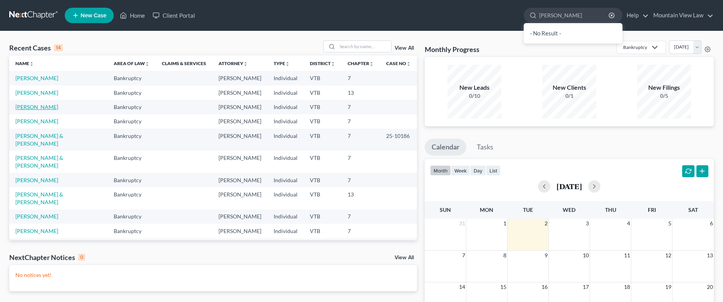
type input "suggs"
click at [30, 110] on link "Suggs, Emily" at bounding box center [36, 107] width 43 height 7
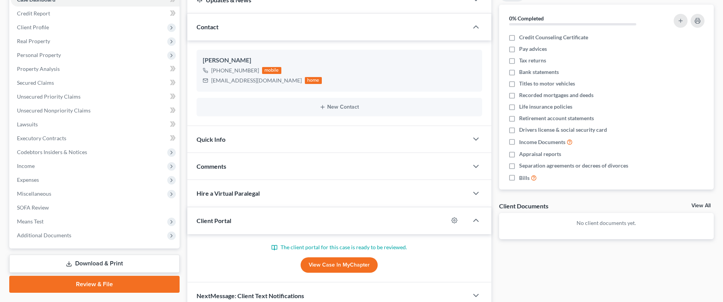
scroll to position [124, 0]
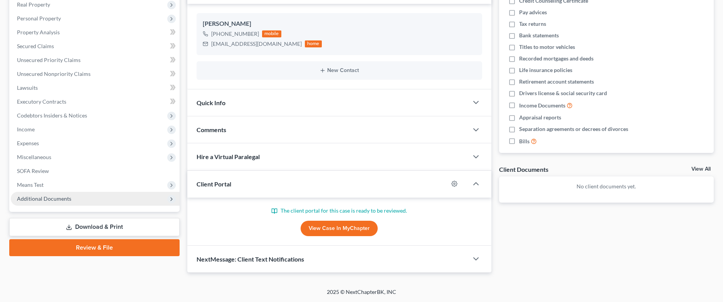
click at [59, 202] on span "Additional Documents" at bounding box center [95, 199] width 169 height 14
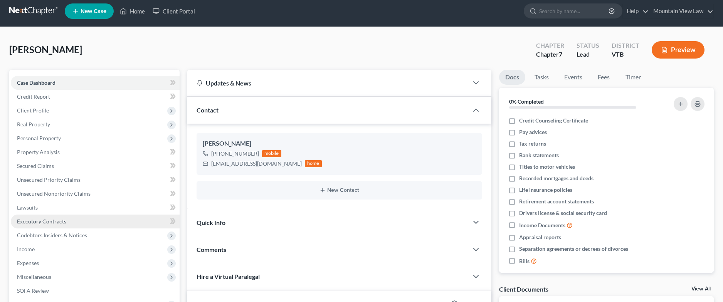
scroll to position [0, 0]
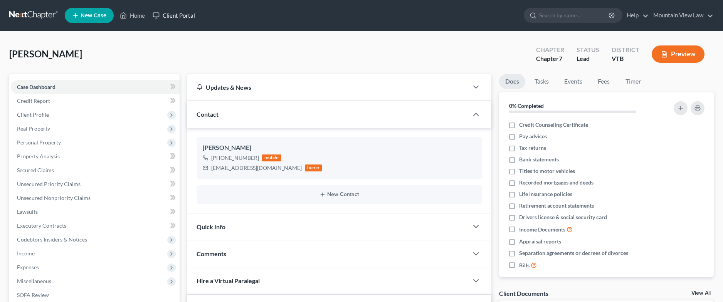
click at [181, 17] on link "Client Portal" at bounding box center [174, 15] width 50 height 14
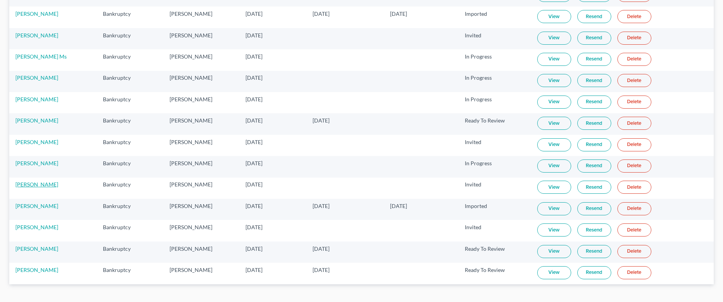
scroll to position [133, 0]
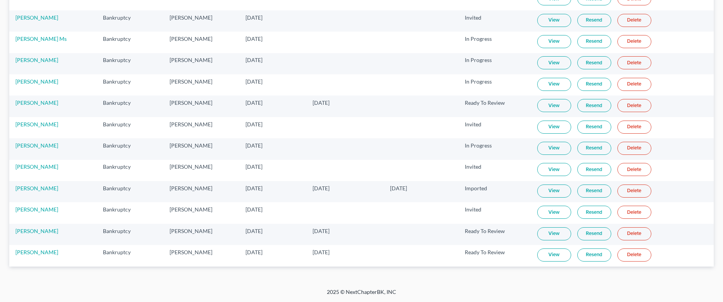
click at [554, 254] on link "View" at bounding box center [554, 255] width 34 height 13
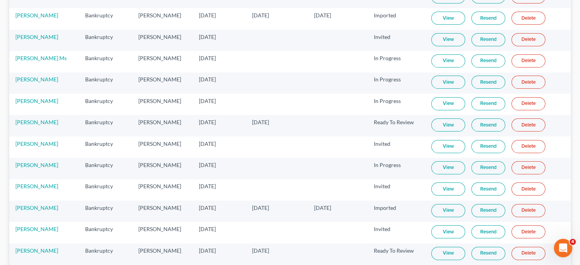
scroll to position [168, 0]
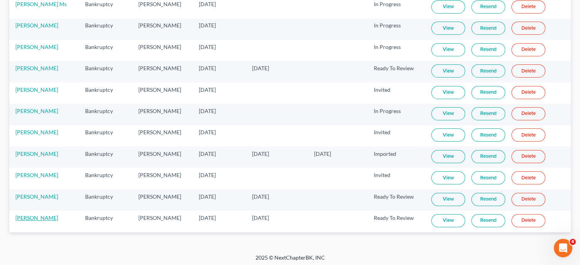
click at [27, 215] on link "Emily Suggs" at bounding box center [36, 217] width 43 height 7
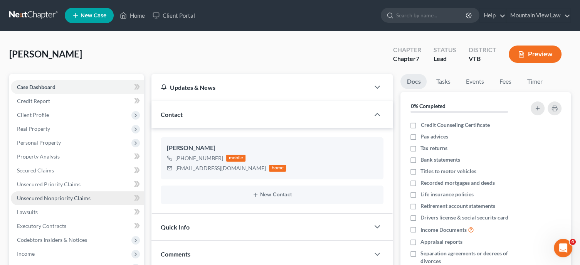
scroll to position [160, 0]
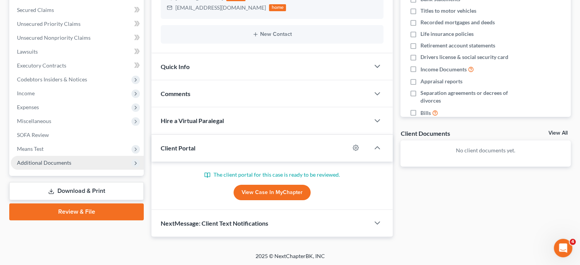
click at [53, 161] on span "Additional Documents" at bounding box center [44, 162] width 54 height 7
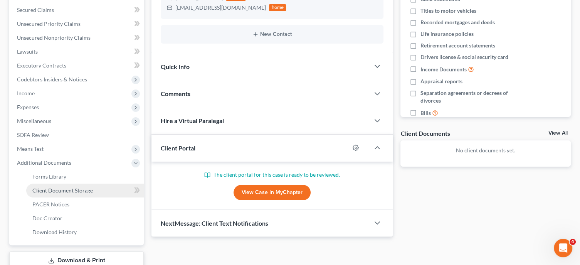
click at [52, 193] on span "Client Document Storage" at bounding box center [62, 190] width 60 height 7
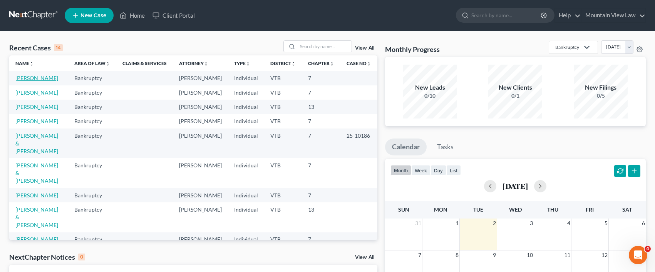
click at [35, 77] on link "Suggs, Emily" at bounding box center [36, 78] width 43 height 7
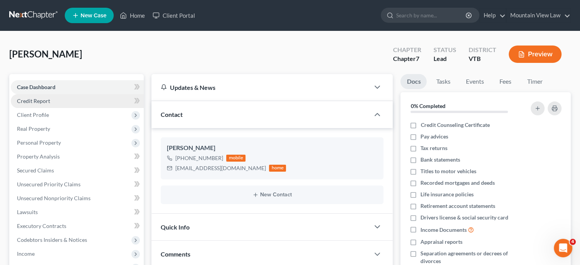
click at [101, 99] on link "Credit Report" at bounding box center [77, 101] width 133 height 14
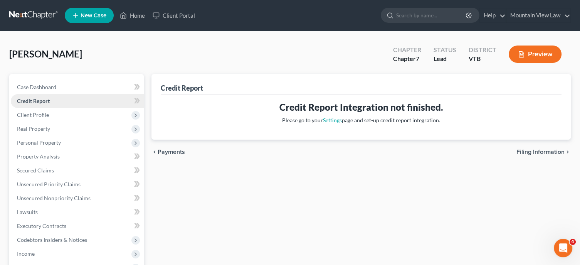
drag, startPoint x: 61, startPoint y: 99, endPoint x: 45, endPoint y: 104, distance: 17.3
click at [45, 104] on span "Credit Report" at bounding box center [33, 100] width 33 height 7
click at [45, 113] on span "Client Profile" at bounding box center [33, 114] width 32 height 7
click at [224, 52] on div "Suggs, Emily Upgraded Chapter Chapter 7 Status Lead District VTB Preview" at bounding box center [289, 57] width 561 height 34
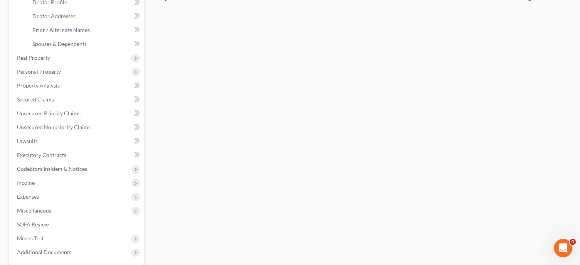
scroll to position [159, 0]
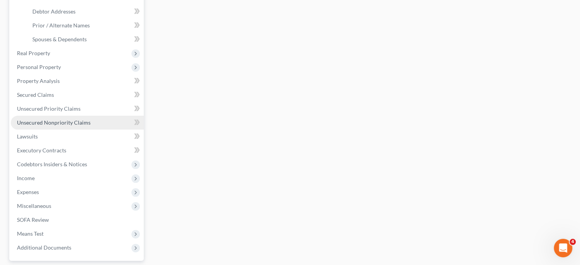
click at [52, 126] on link "Unsecured Nonpriority Claims" at bounding box center [77, 123] width 133 height 14
